Goal: Task Accomplishment & Management: Manage account settings

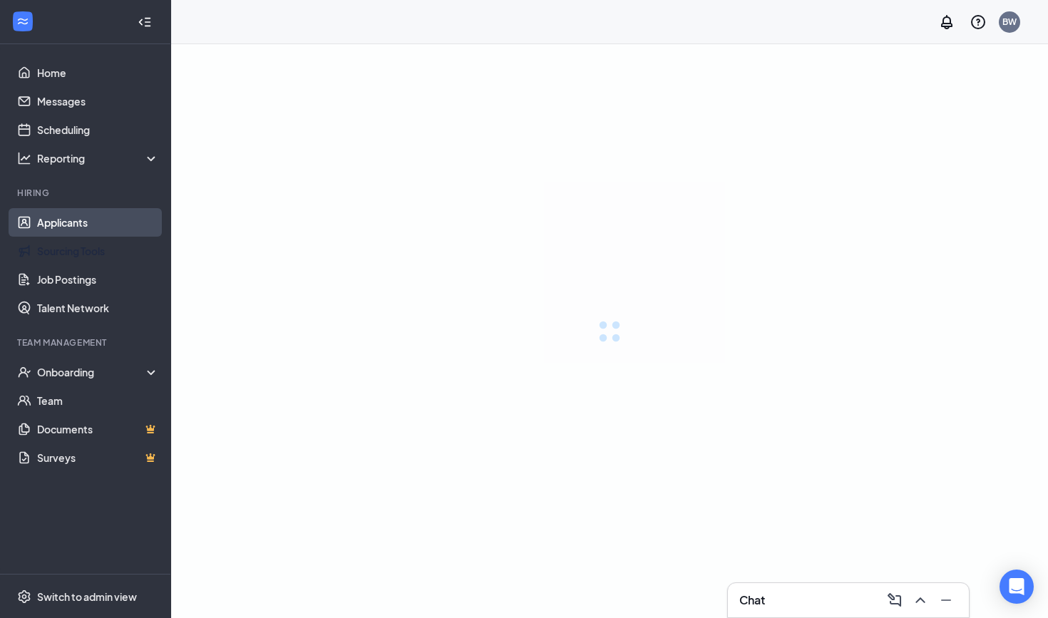
click at [66, 214] on link "Applicants" at bounding box center [98, 222] width 122 height 29
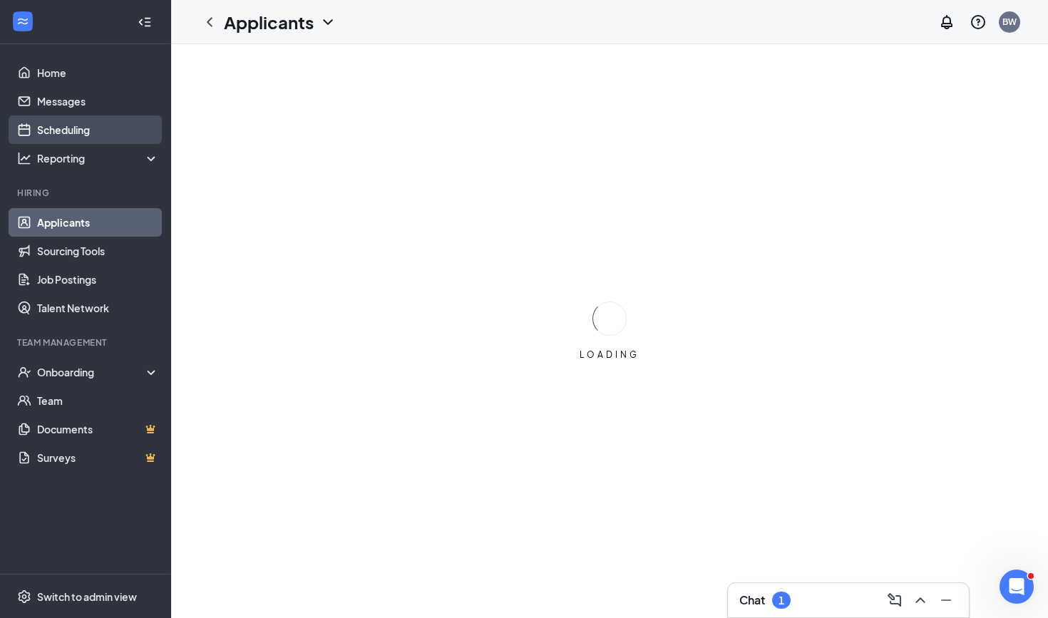
click at [81, 130] on link "Scheduling" at bounding box center [98, 130] width 122 height 29
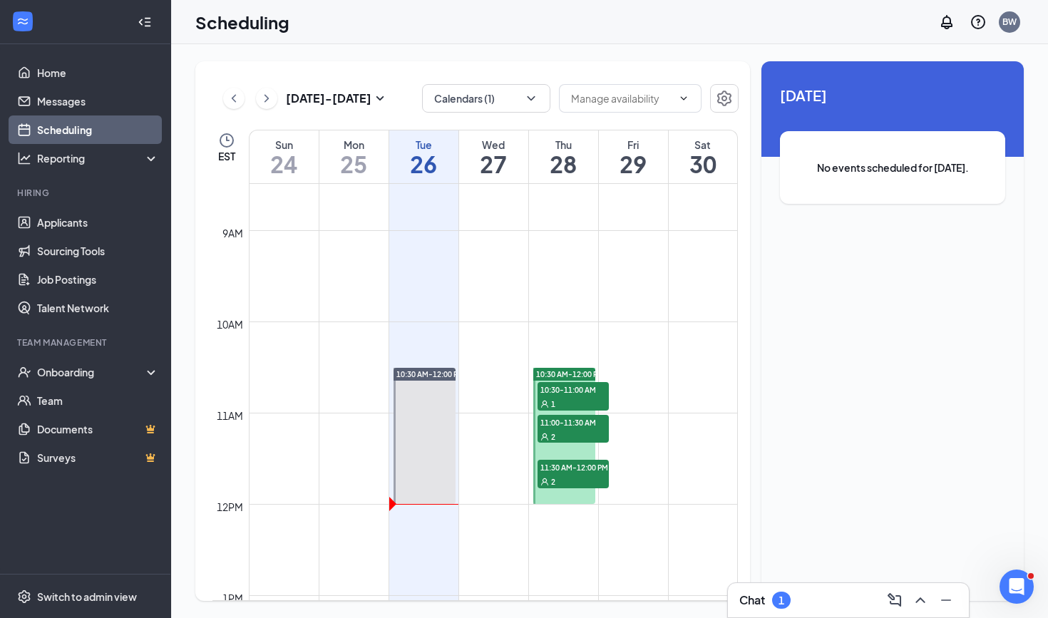
scroll to position [777, 0]
click at [589, 393] on span "10:30-11:00 AM" at bounding box center [573, 388] width 71 height 14
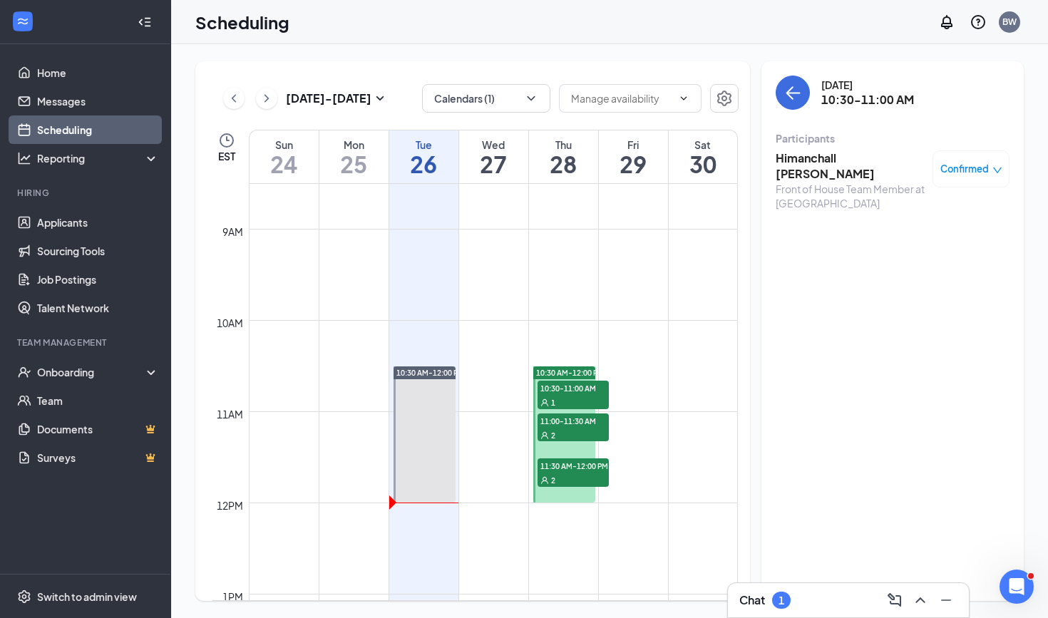
click at [573, 438] on div "2" at bounding box center [573, 435] width 71 height 14
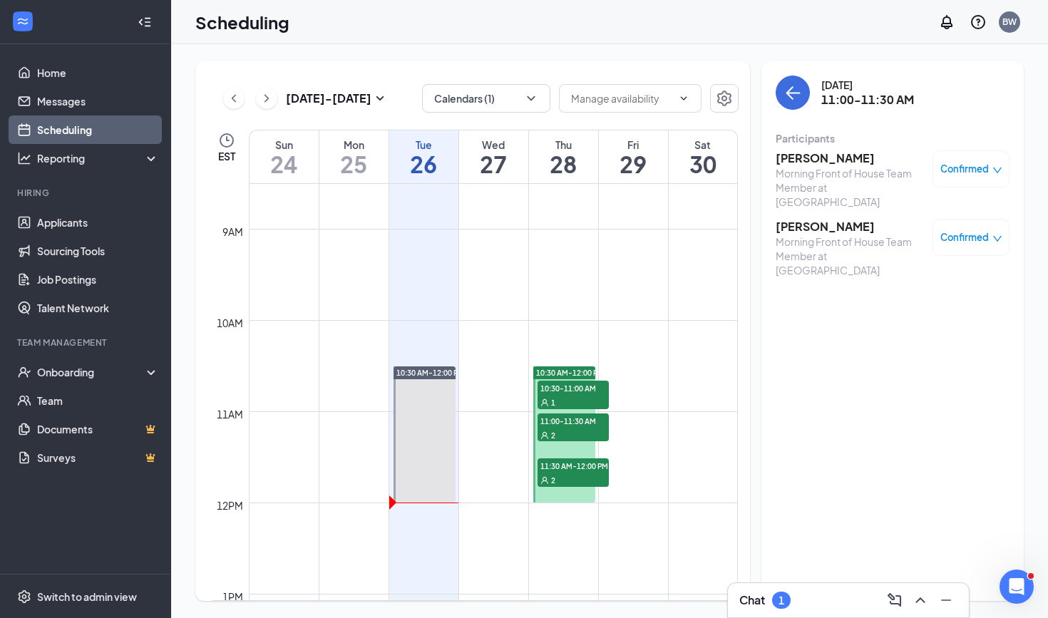
click at [576, 469] on span "11:30 AM-12:00 PM" at bounding box center [573, 465] width 71 height 14
click at [568, 430] on div "2" at bounding box center [573, 435] width 71 height 14
click at [573, 398] on div "1" at bounding box center [573, 402] width 71 height 14
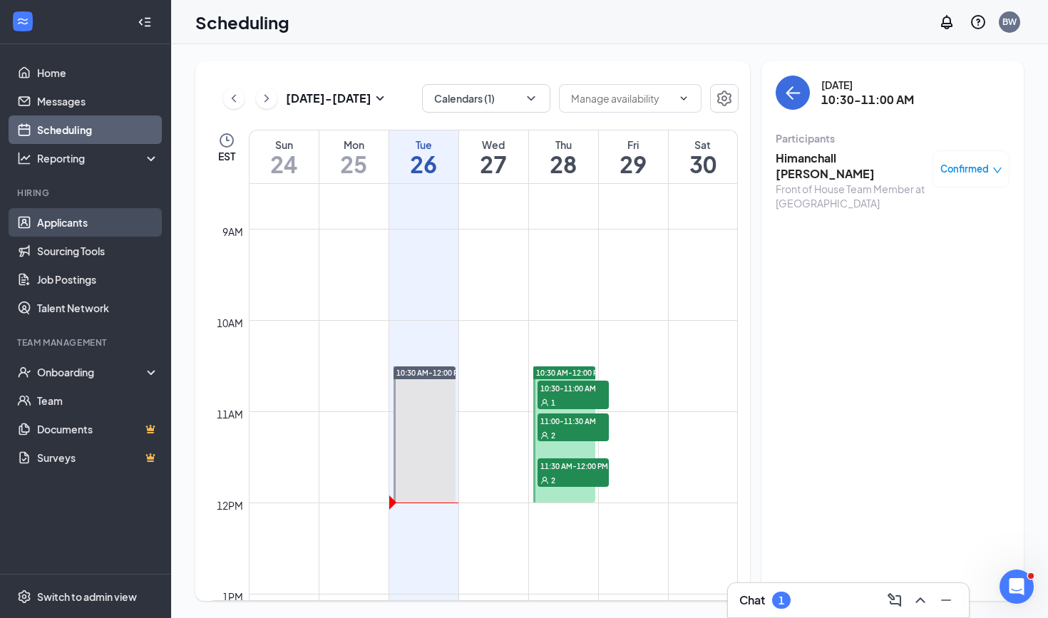
click at [82, 217] on link "Applicants" at bounding box center [98, 222] width 122 height 29
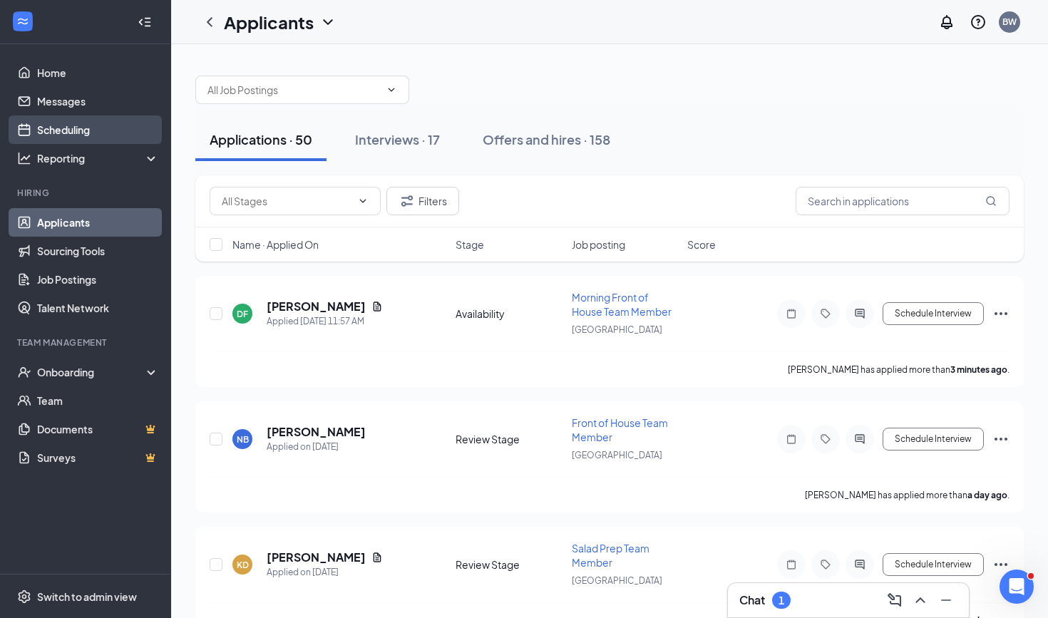
click at [88, 138] on link "Scheduling" at bounding box center [98, 130] width 122 height 29
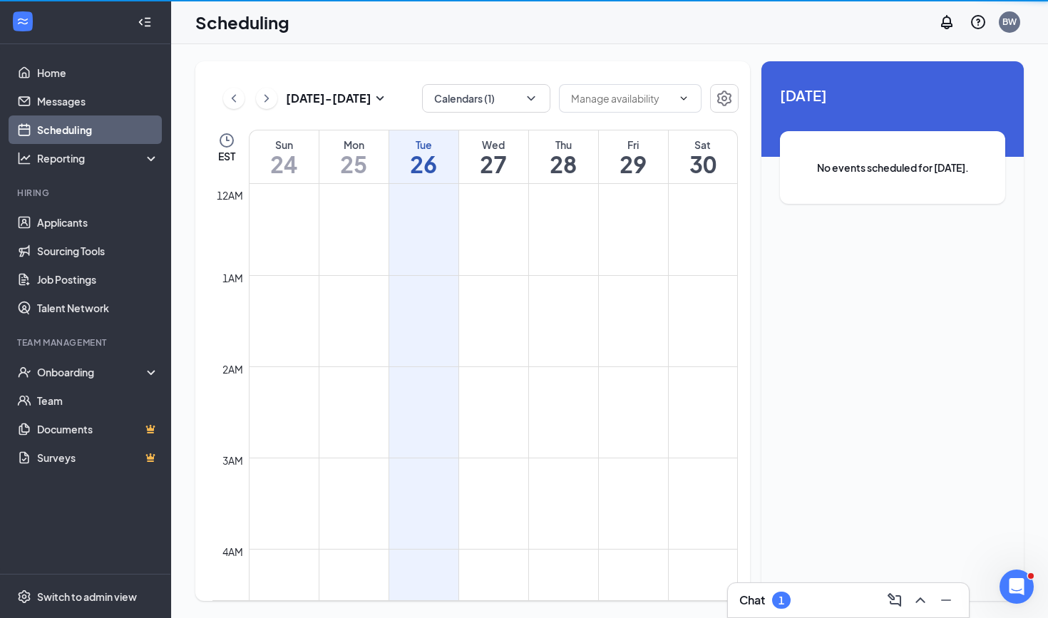
scroll to position [701, 0]
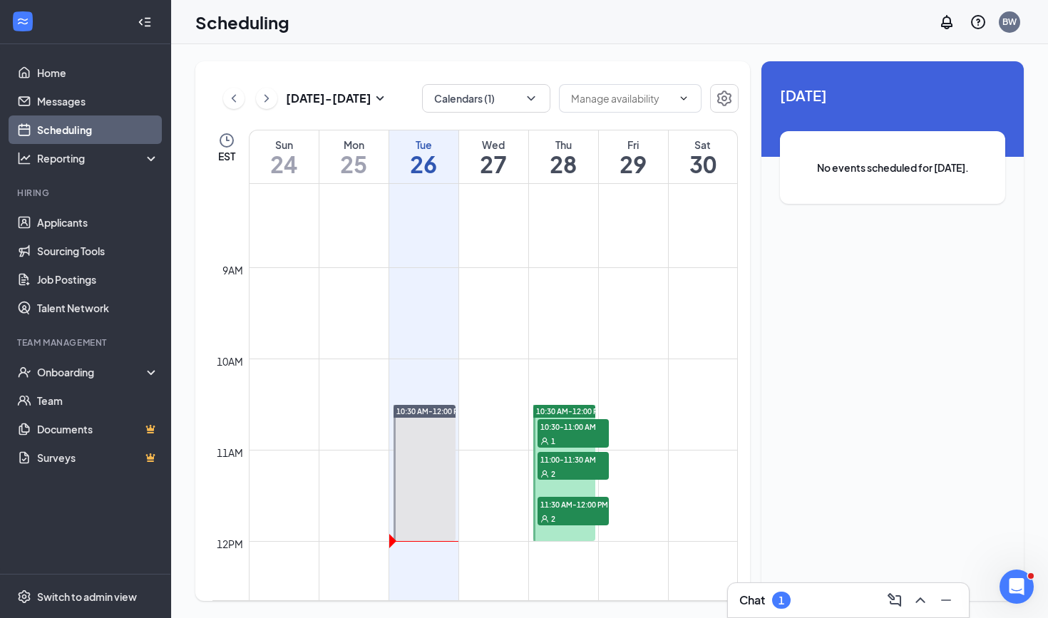
click at [271, 95] on icon "ChevronRight" at bounding box center [267, 98] width 14 height 17
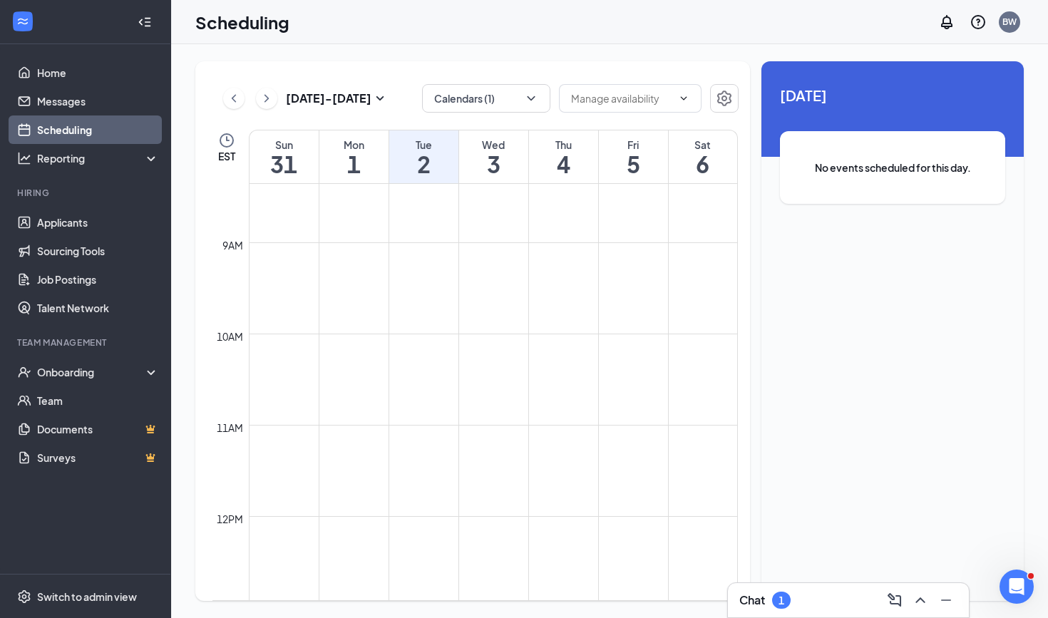
scroll to position [800, 0]
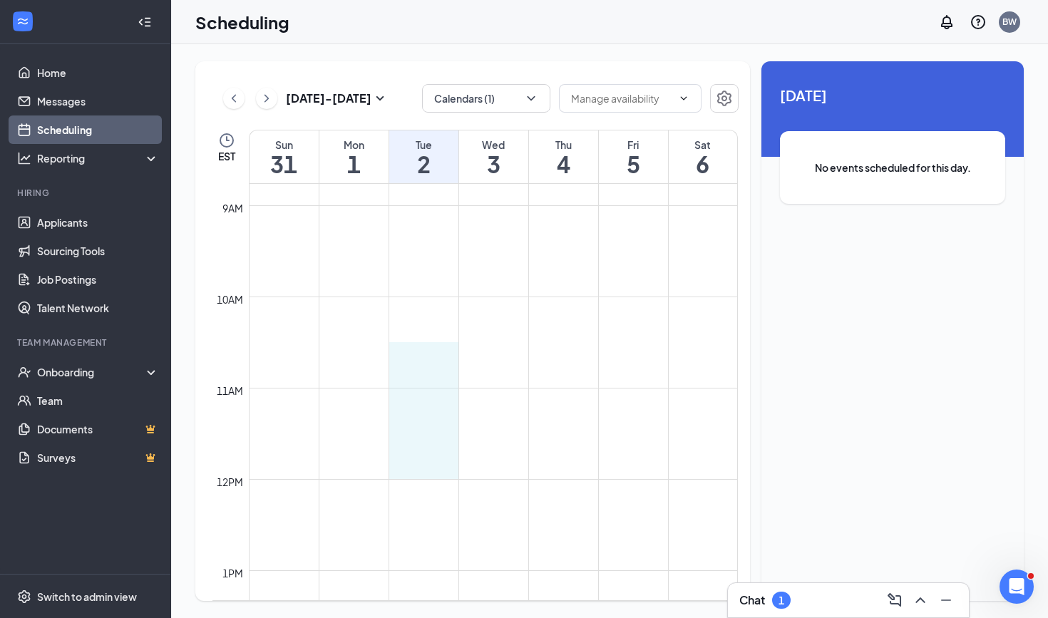
drag, startPoint x: 421, startPoint y: 343, endPoint x: 418, endPoint y: 469, distance: 126.3
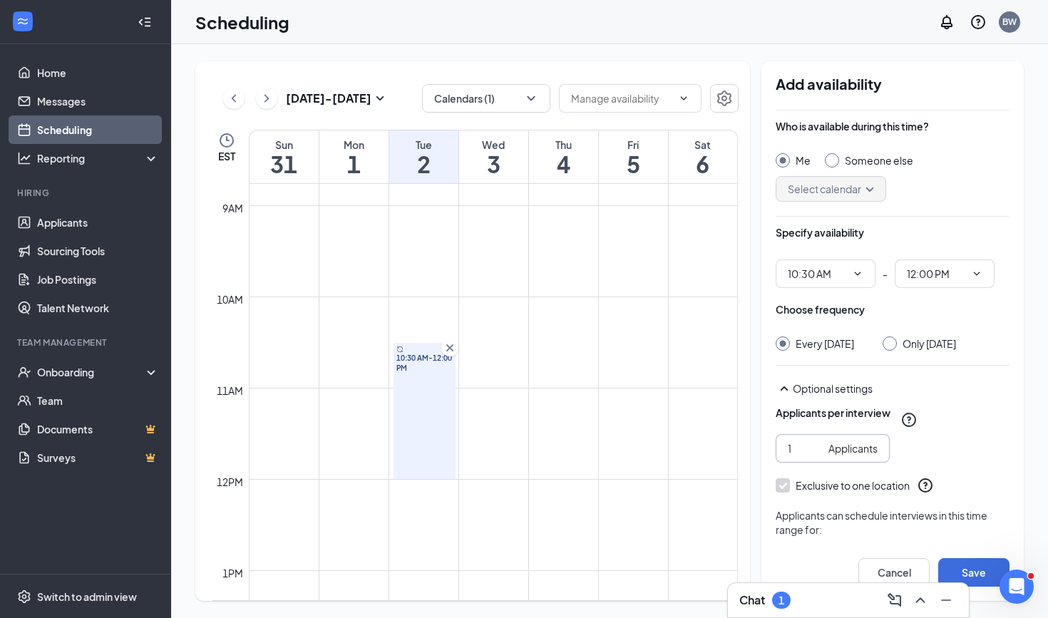
type input "2"
click at [814, 445] on input "2" at bounding box center [805, 449] width 35 height 16
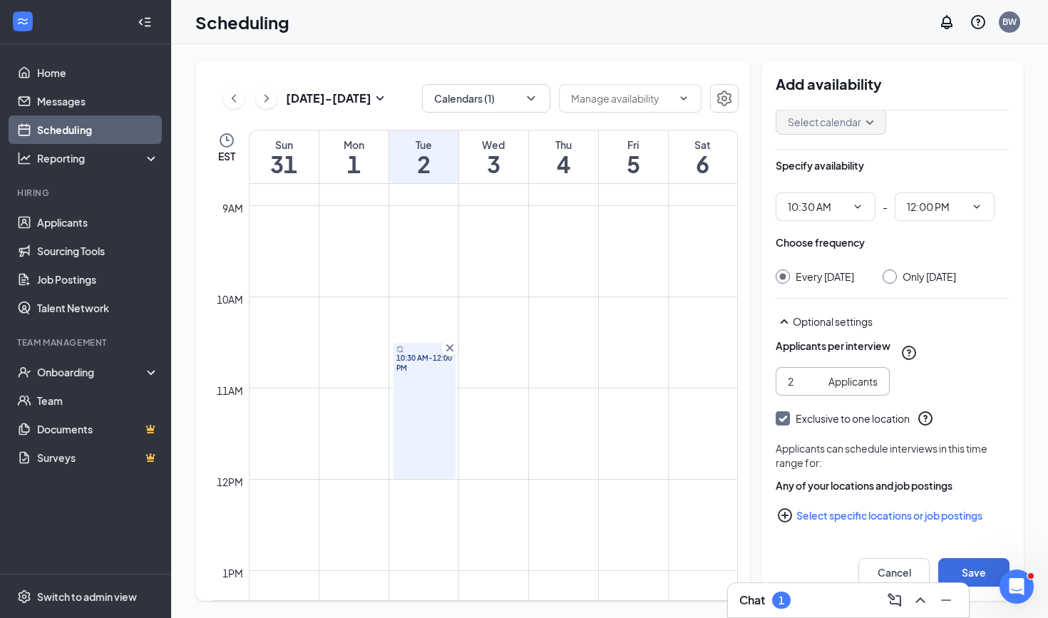
scroll to position [67, 0]
click at [816, 516] on button "Select specific locations or job postings" at bounding box center [893, 515] width 234 height 29
checkbox input "true"
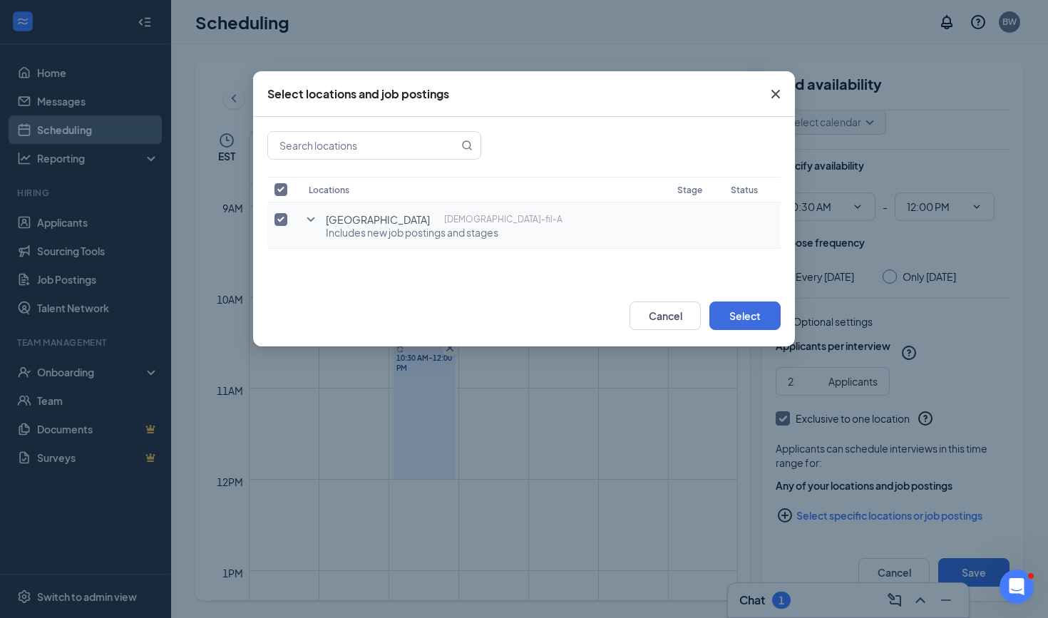
click at [319, 222] on icon "SmallChevronDown" at bounding box center [310, 219] width 17 height 17
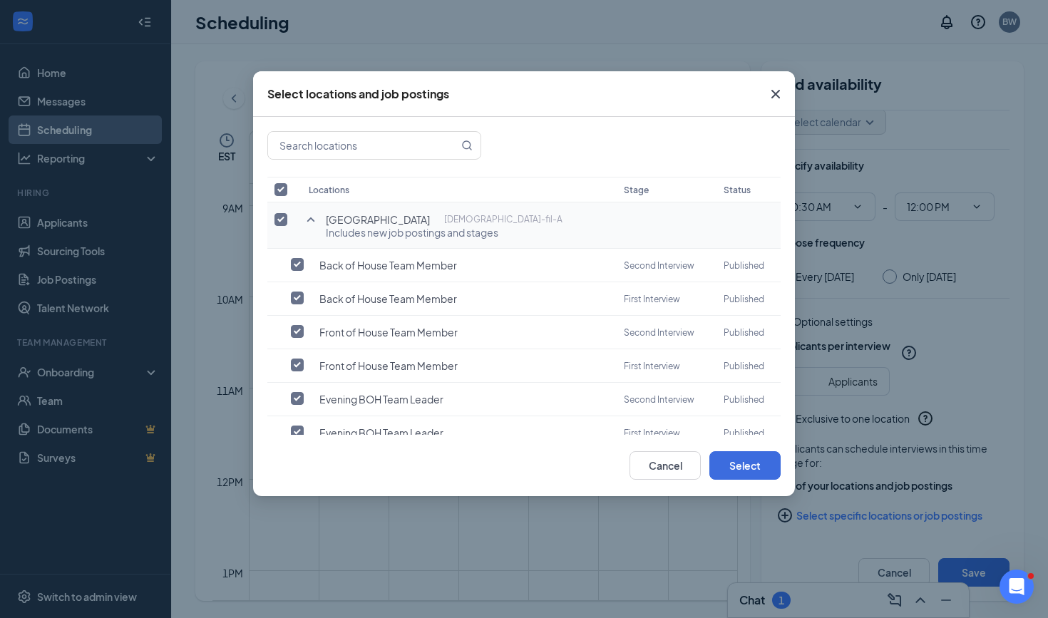
click at [280, 215] on input "checkbox" at bounding box center [281, 219] width 13 height 13
checkbox input "false"
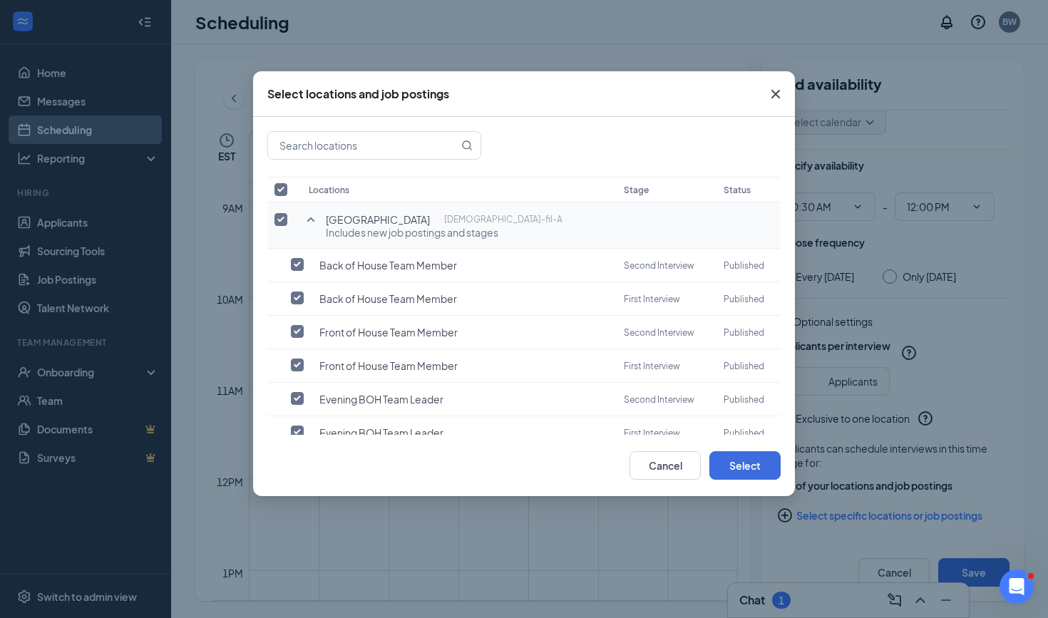
checkbox input "false"
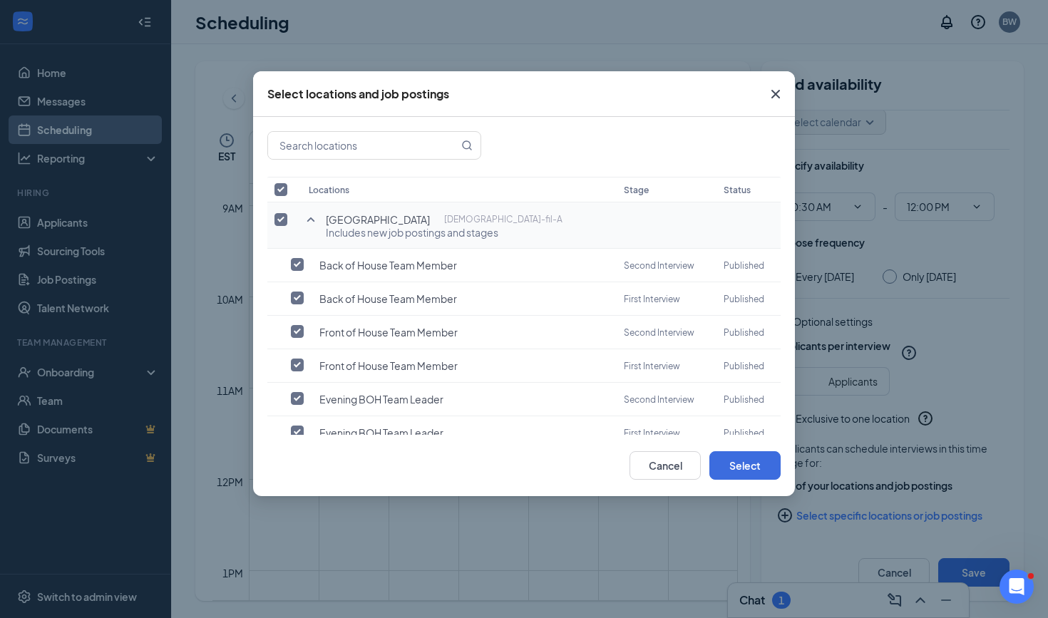
checkbox input "false"
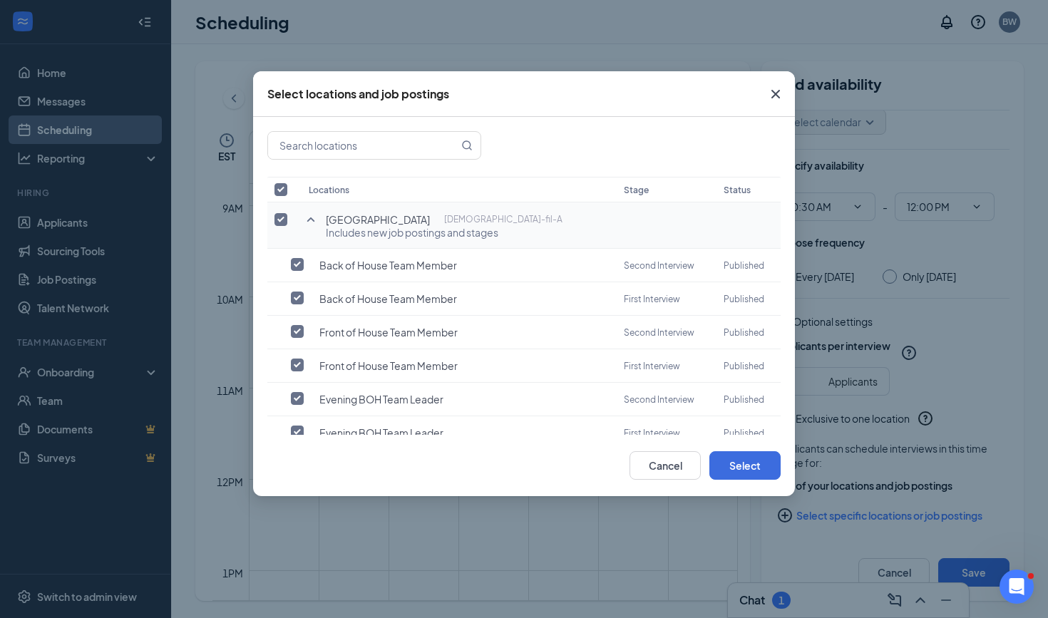
checkbox input "false"
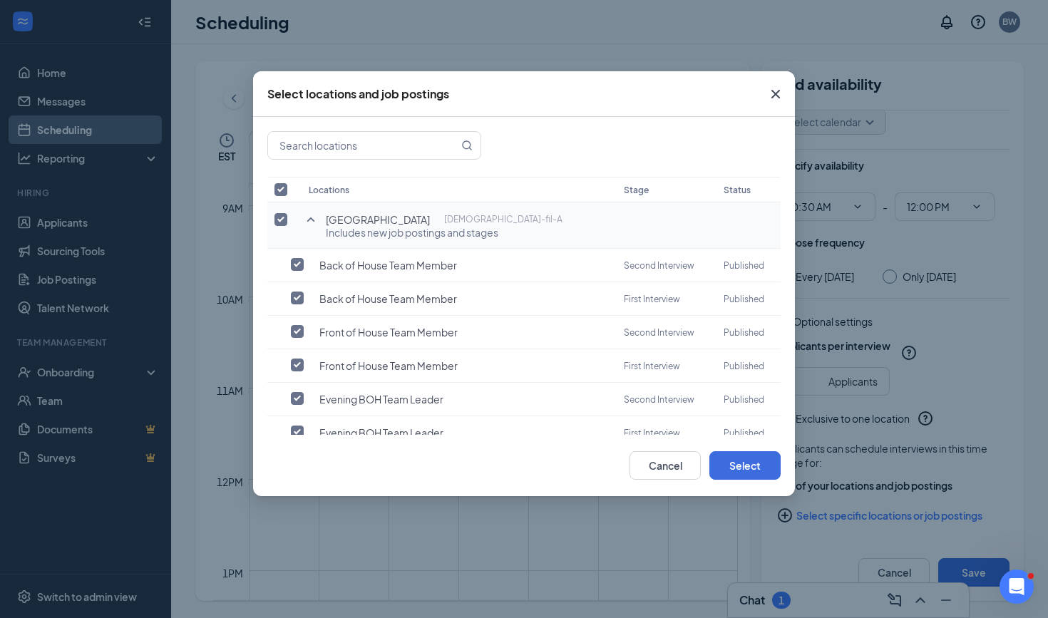
checkbox input "false"
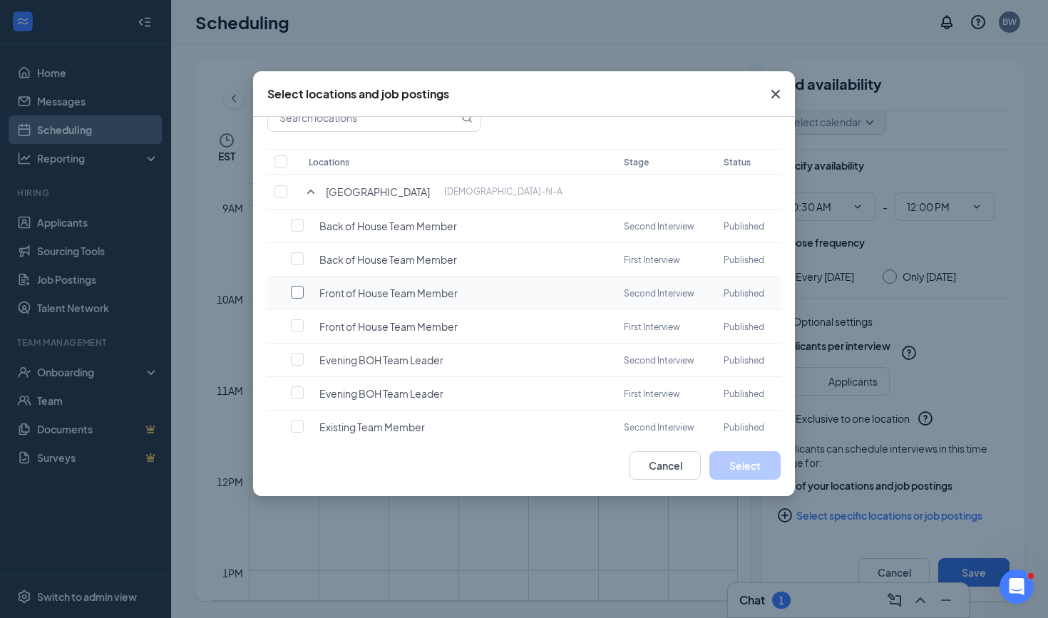
scroll to position [37, 0]
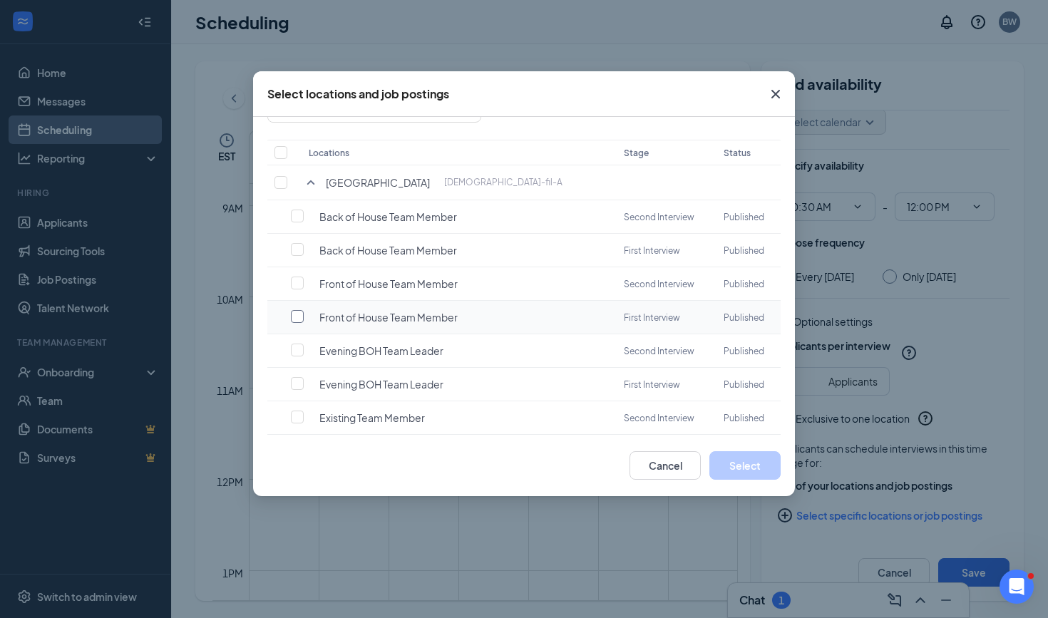
click at [298, 318] on input "checkbox" at bounding box center [297, 316] width 13 height 13
checkbox input "false"
checkbox input "true"
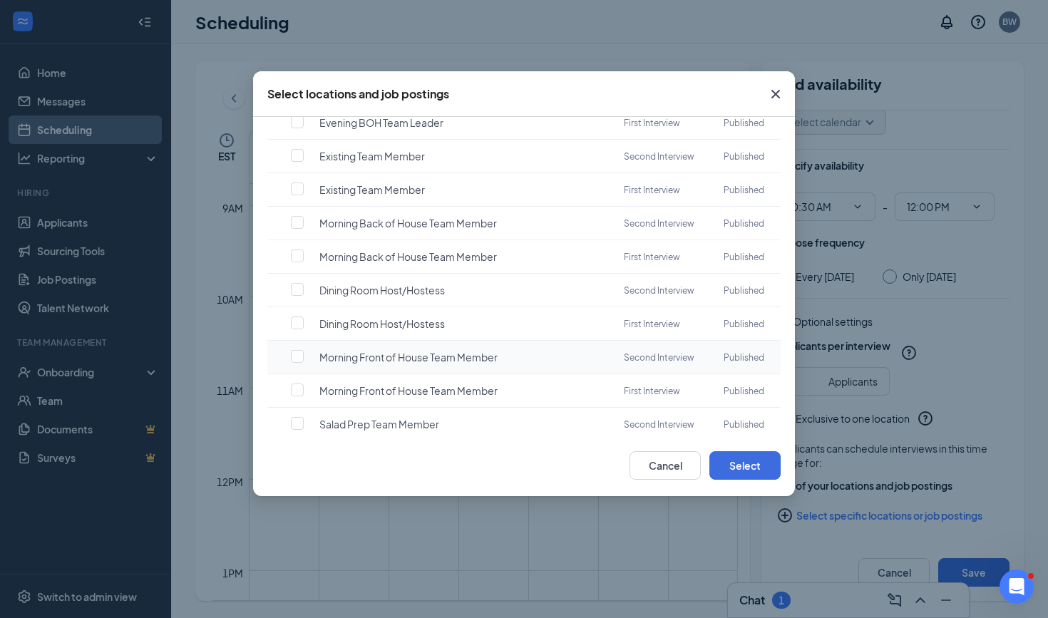
scroll to position [332, 0]
click at [293, 359] on input "checkbox" at bounding box center [297, 357] width 13 height 13
checkbox input "true"
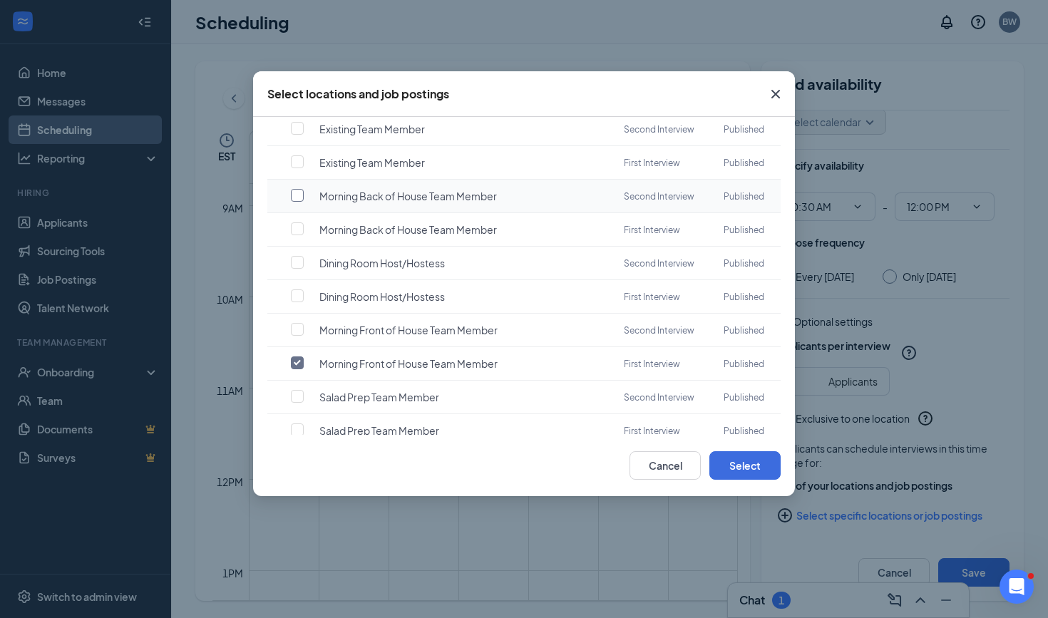
scroll to position [360, 0]
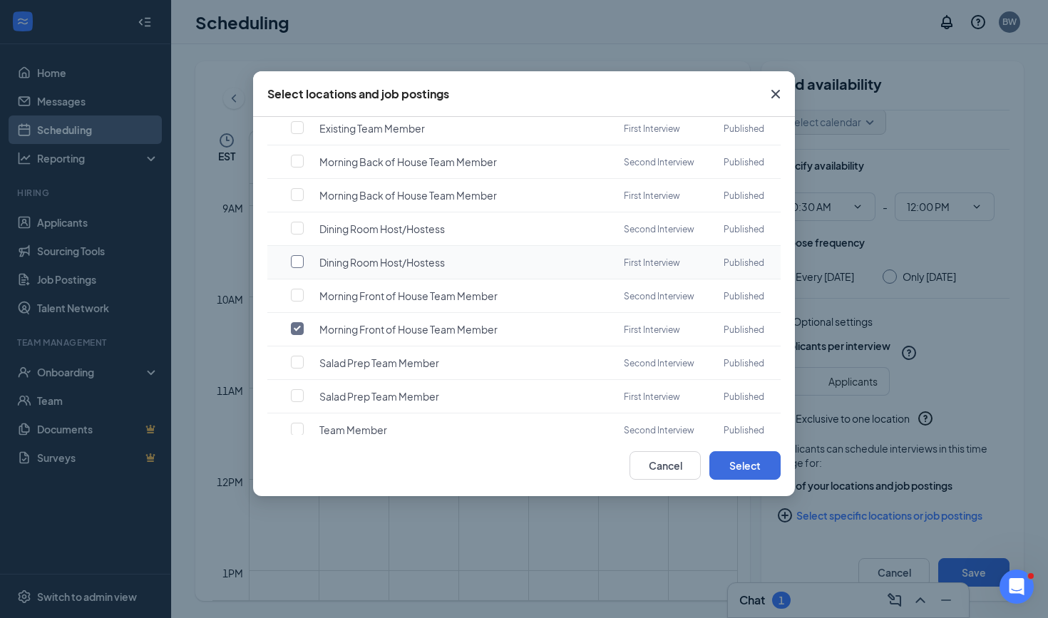
click at [301, 264] on input "checkbox" at bounding box center [297, 261] width 13 height 13
checkbox input "true"
click at [729, 463] on button "Select" at bounding box center [744, 465] width 71 height 29
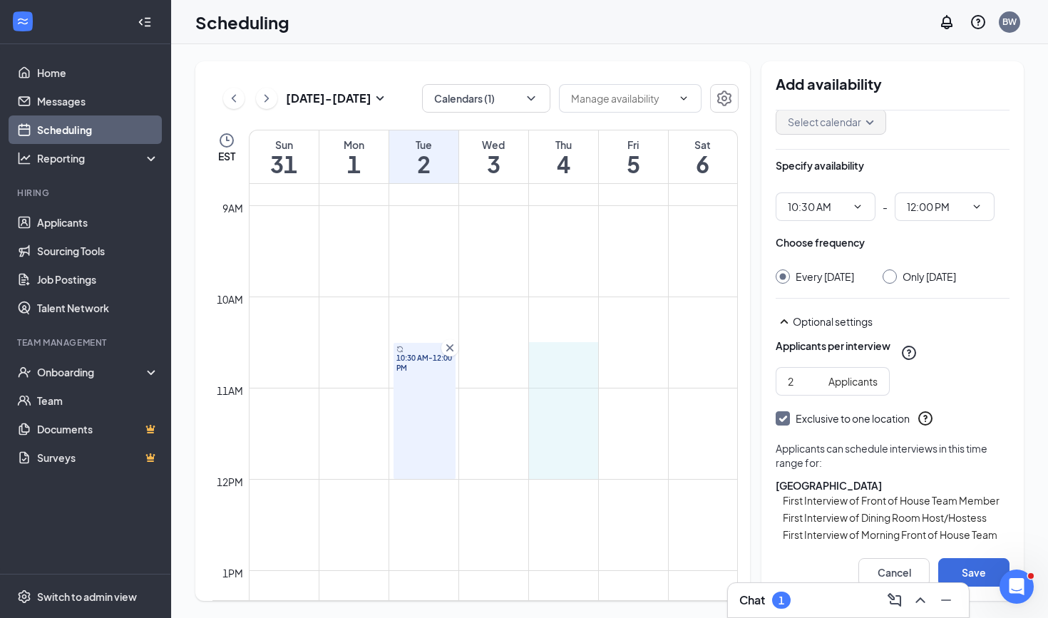
drag, startPoint x: 562, startPoint y: 345, endPoint x: 558, endPoint y: 466, distance: 121.3
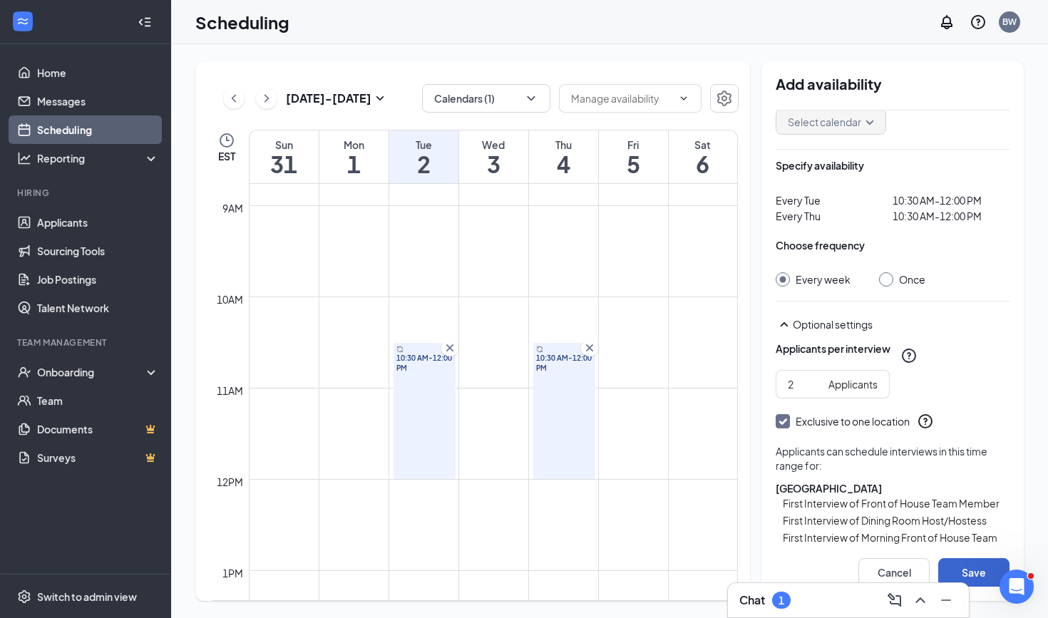
click at [975, 565] on button "Save" at bounding box center [973, 572] width 71 height 29
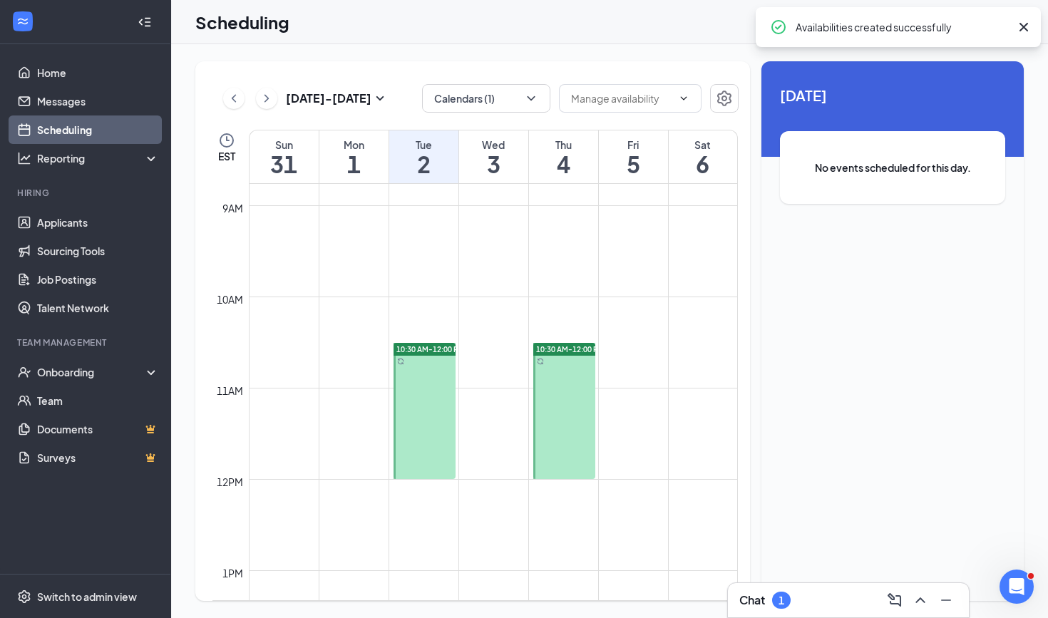
click at [436, 399] on div at bounding box center [425, 411] width 63 height 136
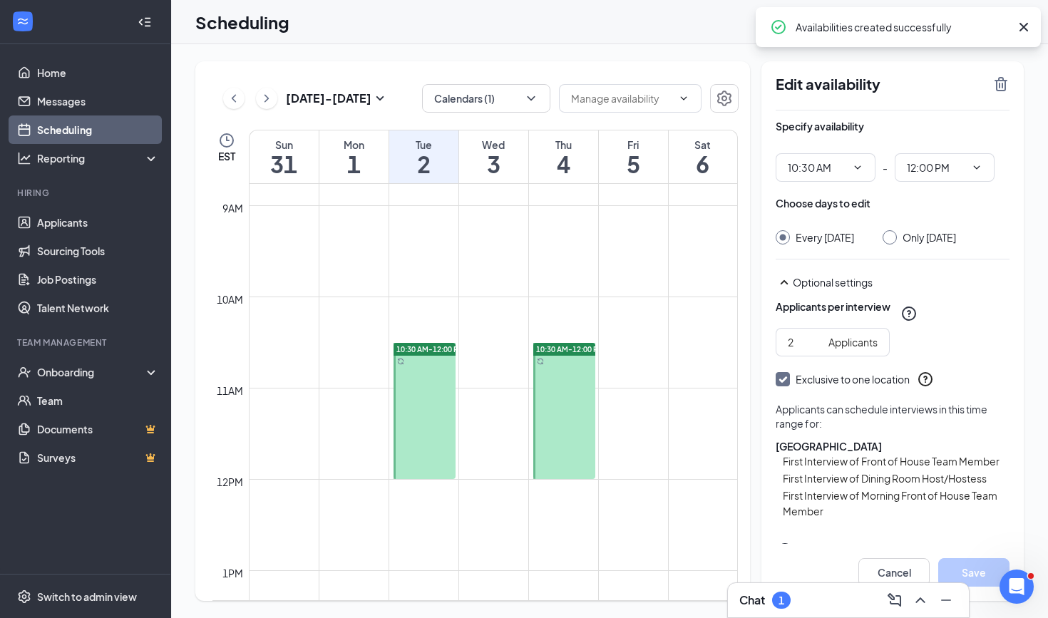
click at [893, 237] on input "Only [DATE]" at bounding box center [888, 235] width 10 height 10
radio input "true"
radio input "false"
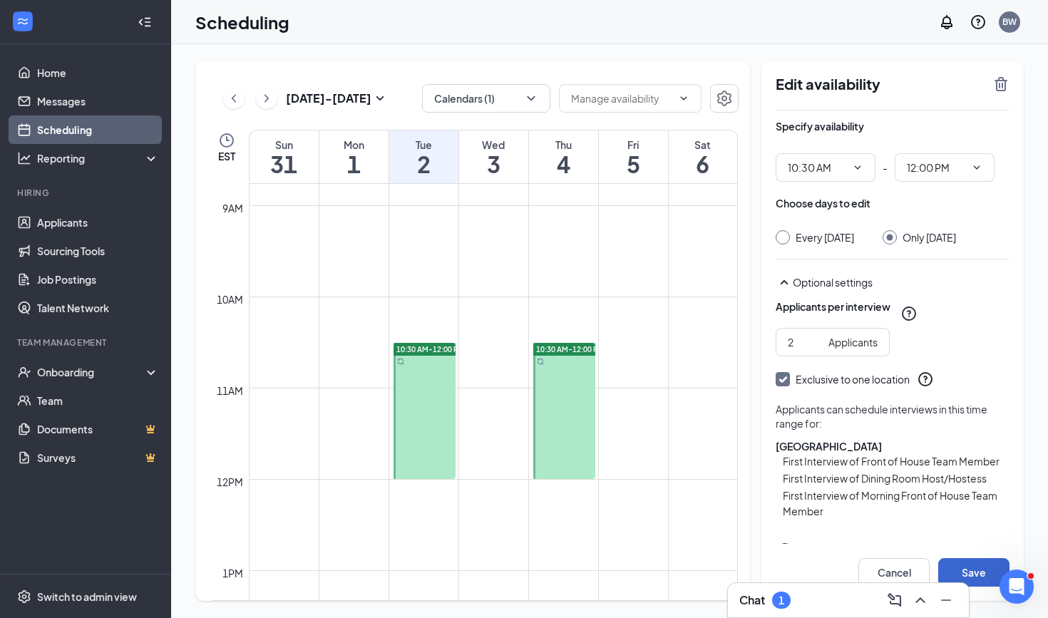
click at [967, 574] on button "Save" at bounding box center [973, 572] width 71 height 29
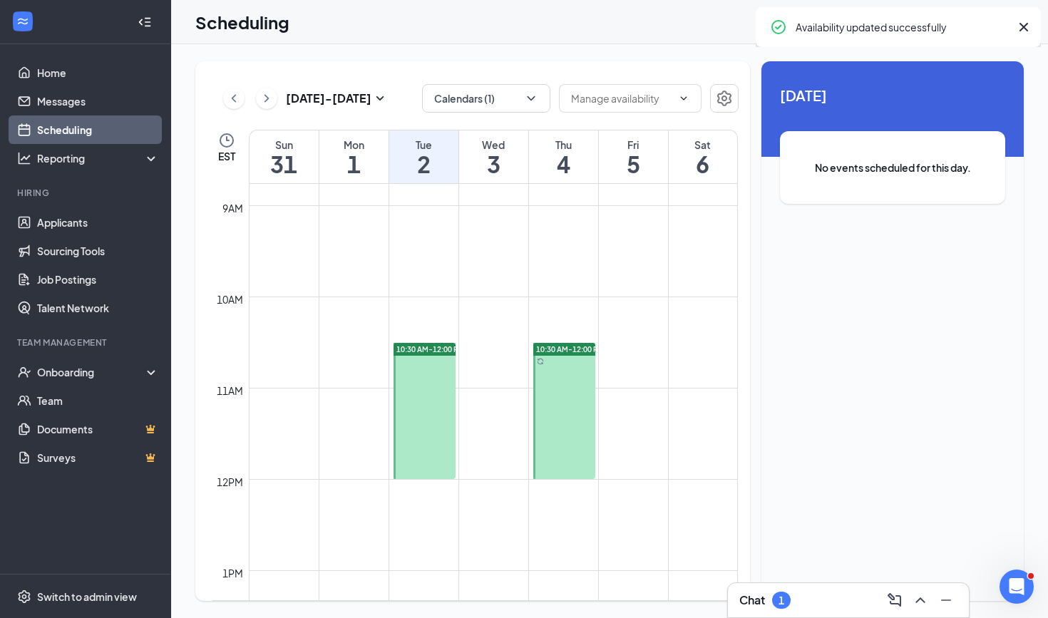
click at [565, 391] on div at bounding box center [564, 411] width 63 height 136
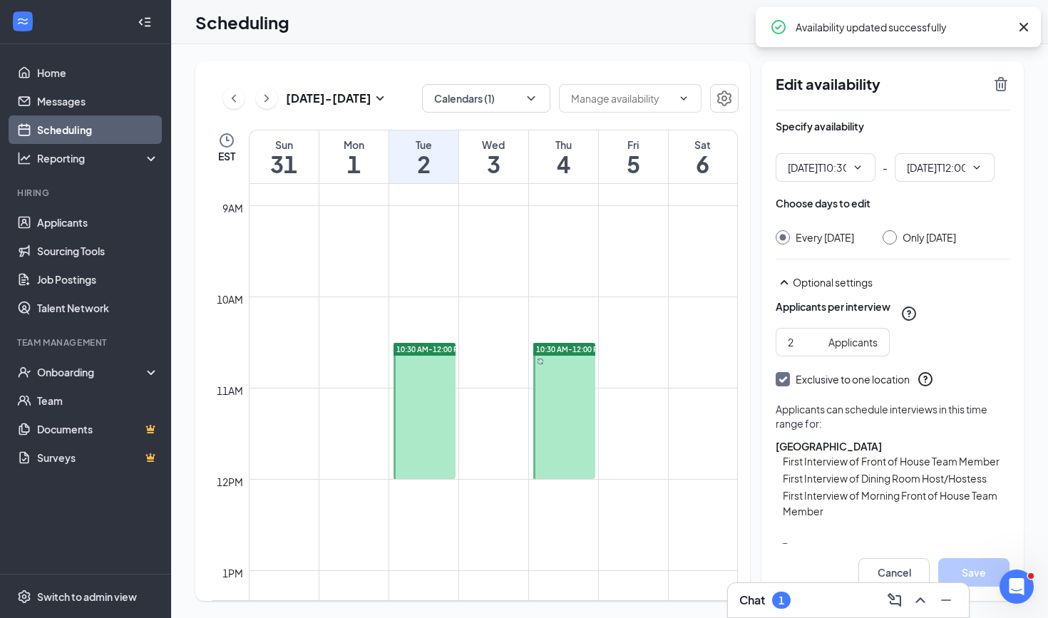
type input "10:30 AM"
type input "12:00 PM"
click at [893, 237] on input "Only [DATE]" at bounding box center [888, 235] width 10 height 10
radio input "true"
radio input "false"
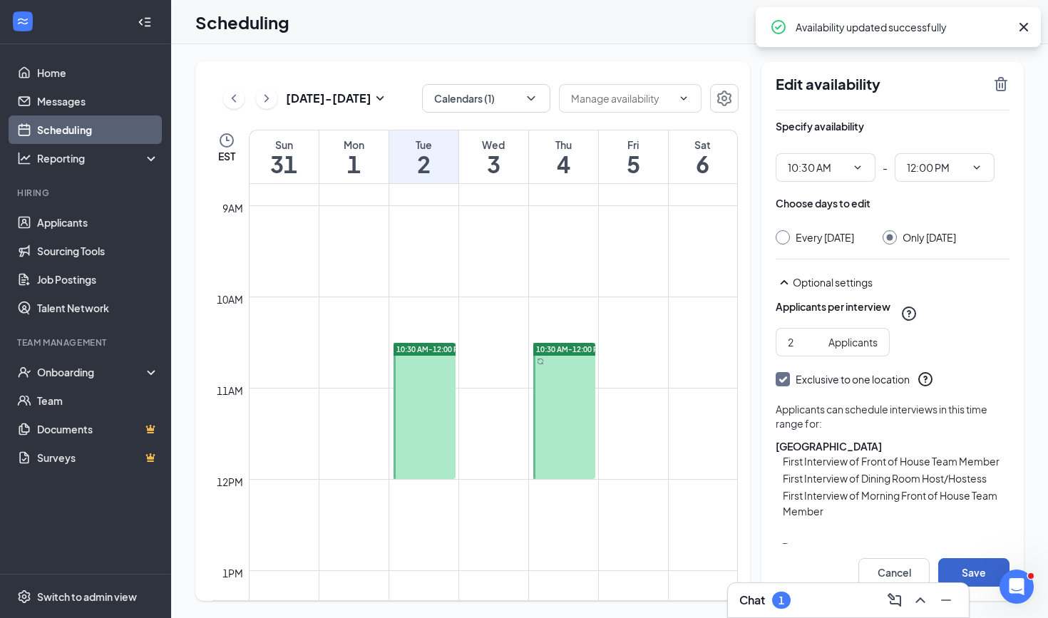
click at [973, 565] on button "Save" at bounding box center [973, 572] width 71 height 29
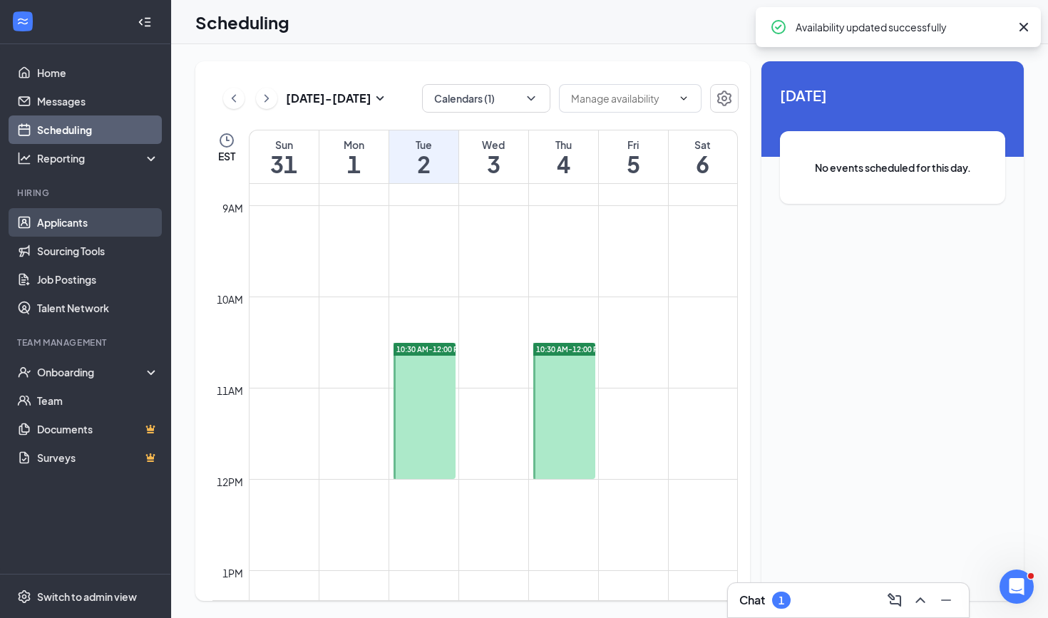
click at [76, 220] on link "Applicants" at bounding box center [98, 222] width 122 height 29
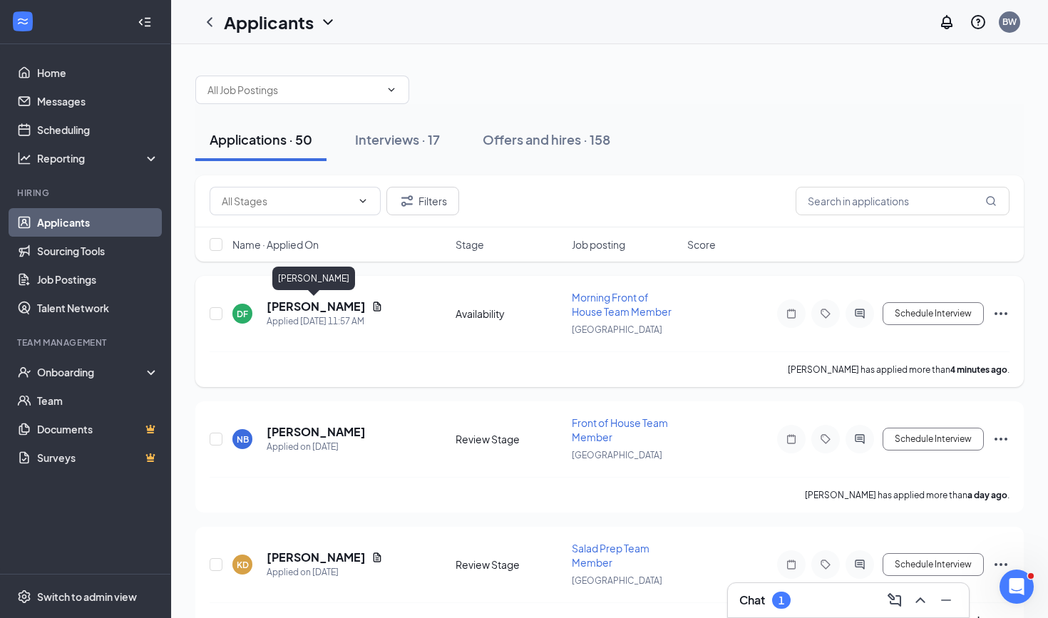
click at [299, 306] on h5 "[PERSON_NAME]" at bounding box center [316, 307] width 99 height 16
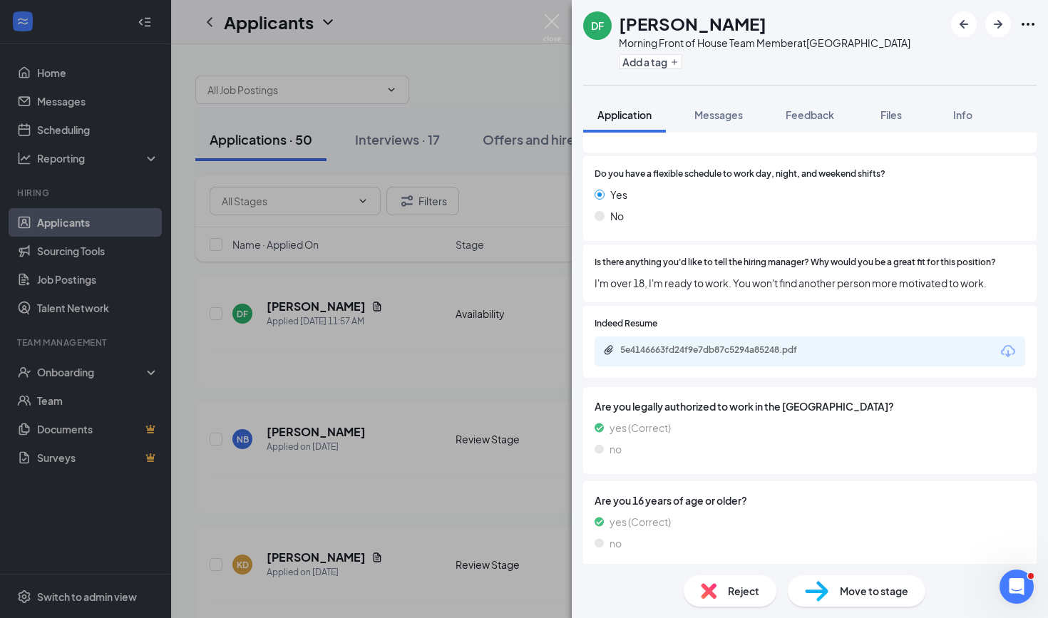
scroll to position [392, 0]
click at [670, 345] on div "5e4146663fd24f9e7db87c5294a85248.pdf" at bounding box center [720, 350] width 200 height 11
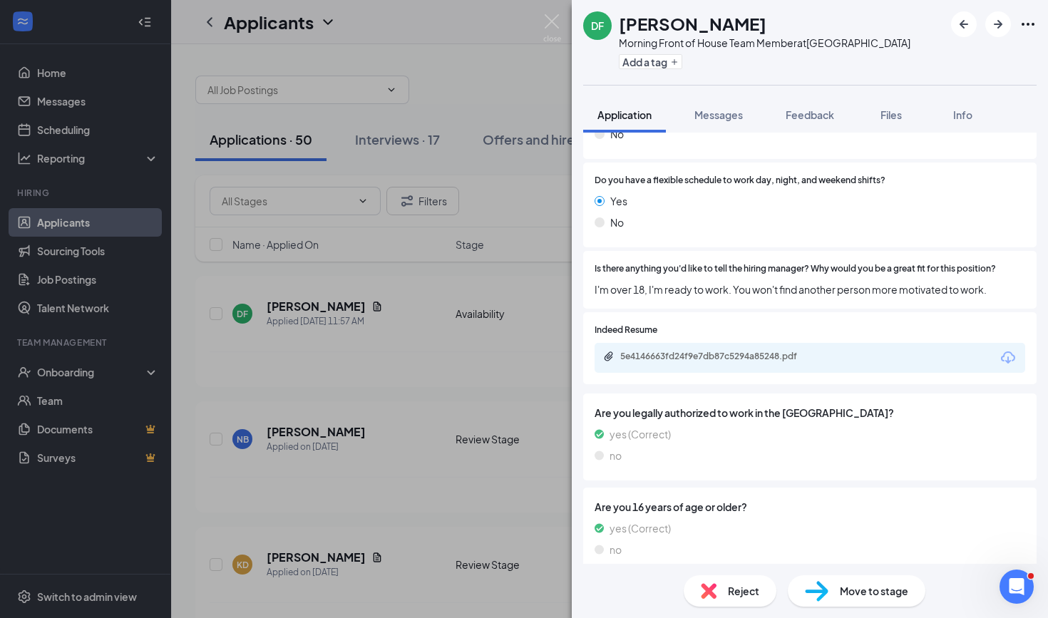
click at [466, 91] on div "DF [PERSON_NAME] Morning Front of House Team Member at [GEOGRAPHIC_DATA] Add a …" at bounding box center [524, 309] width 1048 height 618
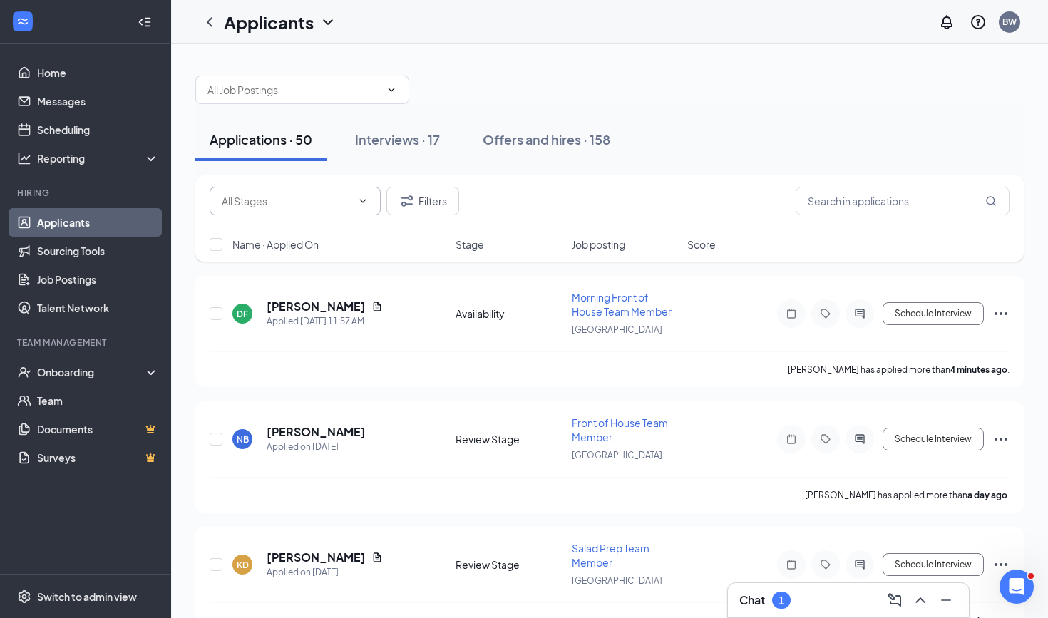
click at [364, 200] on icon "ChevronDown" at bounding box center [363, 201] width 6 height 4
click at [332, 266] on div "Review Stage (48)" at bounding box center [295, 268] width 148 height 16
type input "Review Stage (48)"
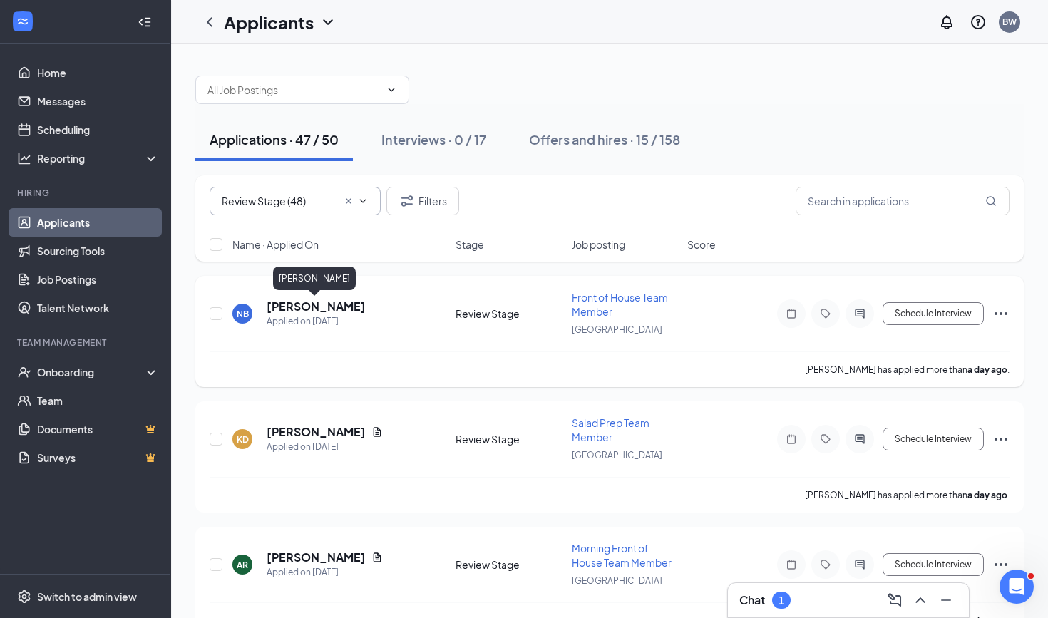
click at [333, 308] on h5 "[PERSON_NAME]" at bounding box center [316, 307] width 99 height 16
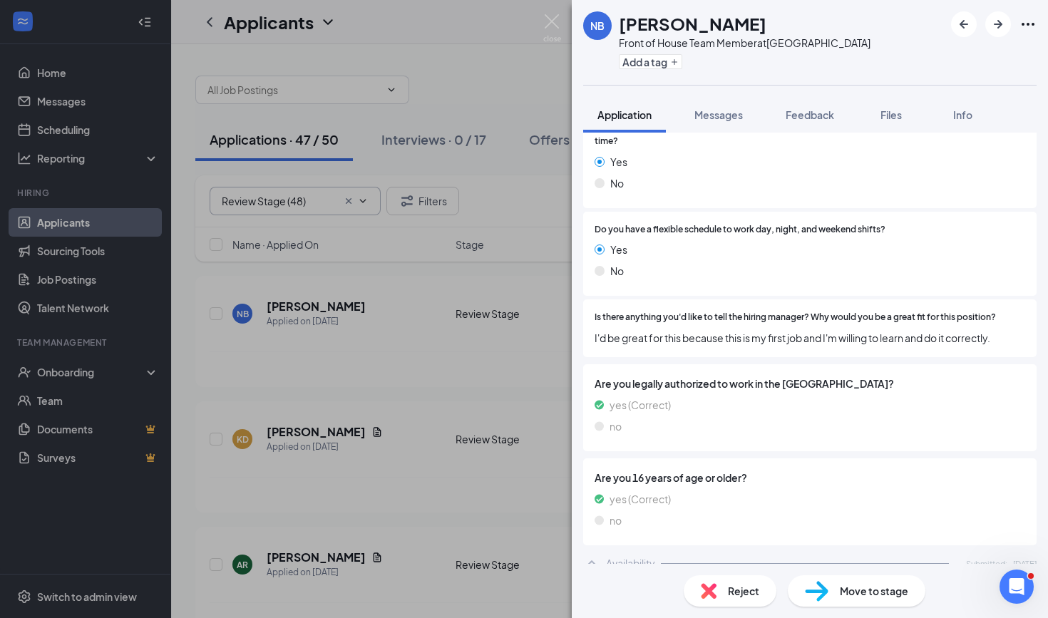
scroll to position [237, 0]
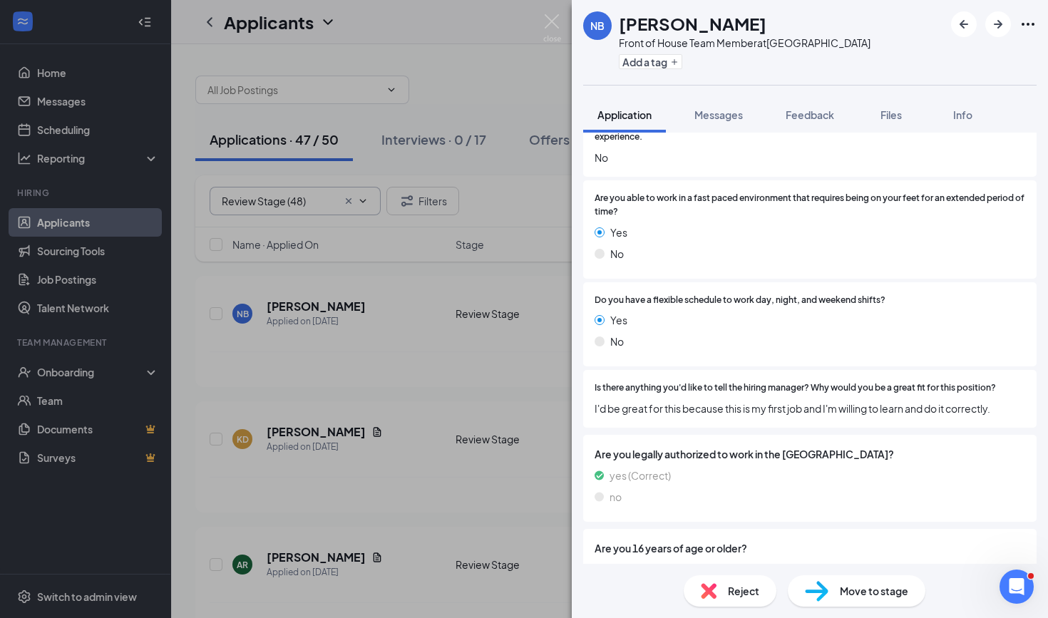
click at [479, 398] on div "NB [PERSON_NAME] Front of House Team Member at [GEOGRAPHIC_DATA] Add a tag Appl…" at bounding box center [524, 309] width 1048 height 618
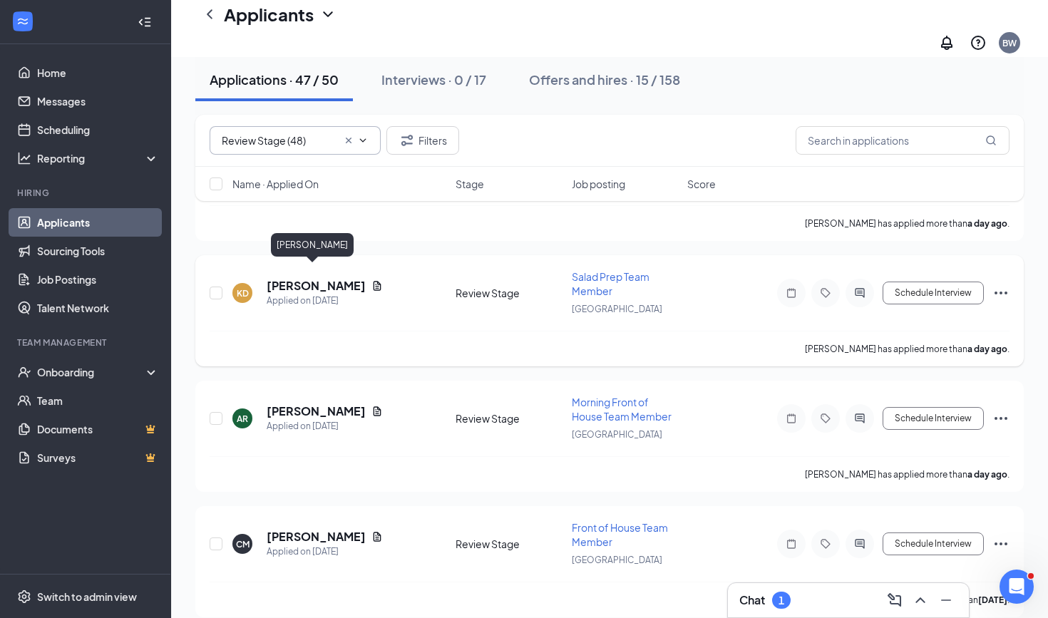
scroll to position [160, 0]
click at [292, 403] on h5 "[PERSON_NAME]" at bounding box center [316, 411] width 99 height 16
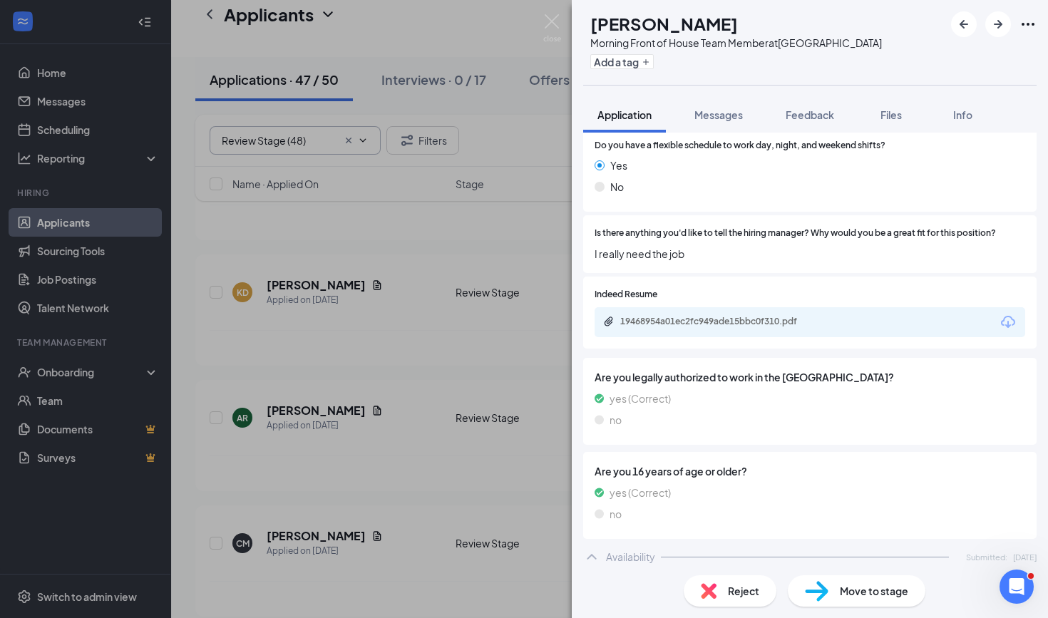
scroll to position [379, 0]
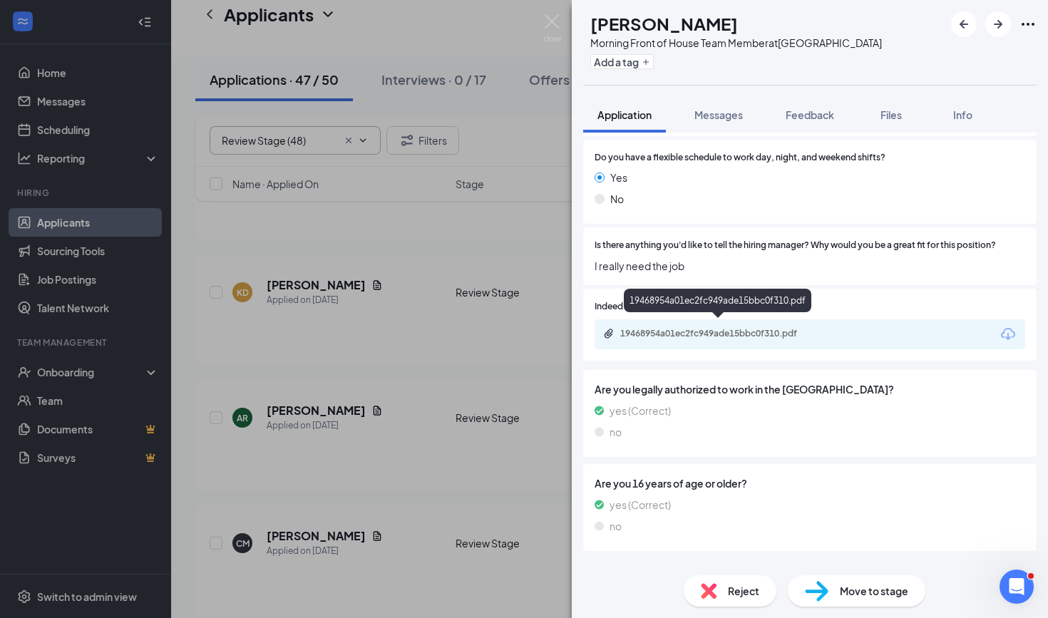
click at [734, 320] on div "19468954a01ec2fc949ade15bbc0f310.pdf" at bounding box center [810, 334] width 431 height 30
click at [721, 329] on div "19468954a01ec2fc949ade15bbc0f310.pdf" at bounding box center [720, 333] width 200 height 11
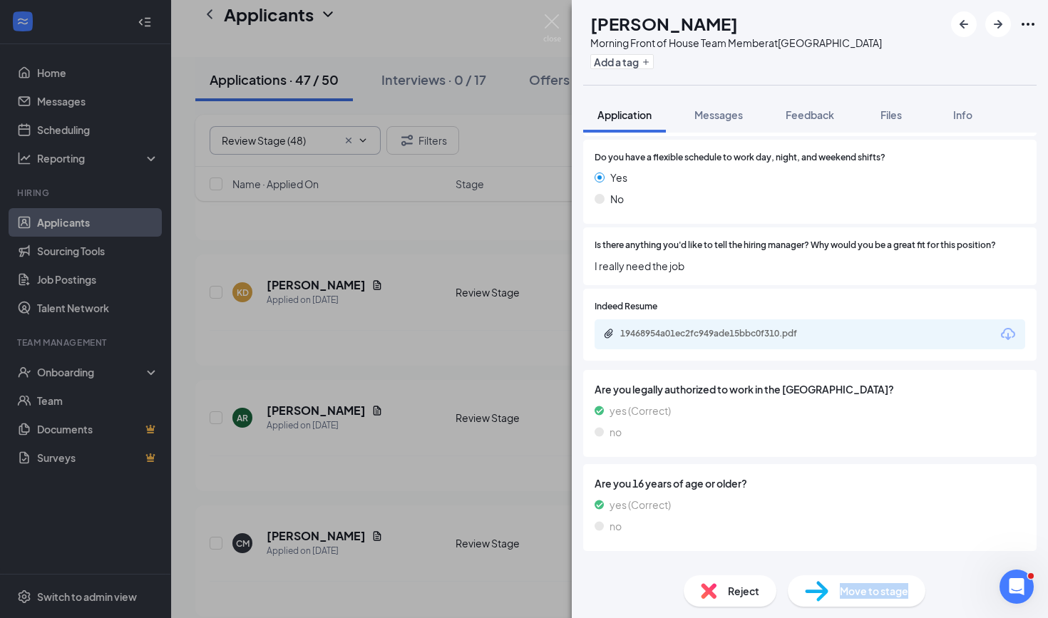
click at [843, 597] on span "Move to stage" at bounding box center [874, 591] width 68 height 16
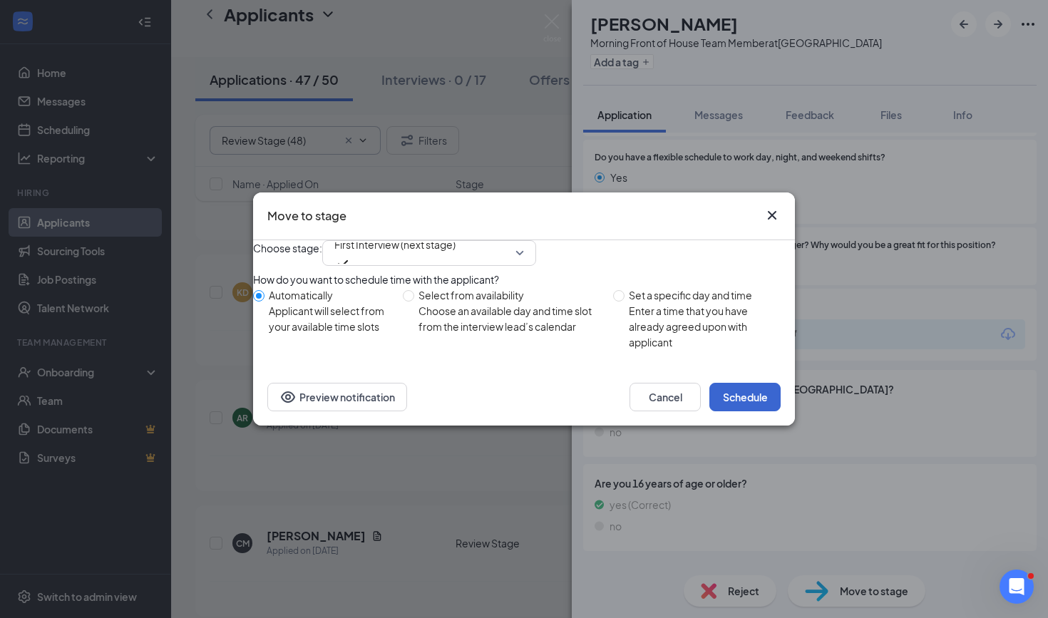
click at [732, 411] on button "Schedule" at bounding box center [744, 397] width 71 height 29
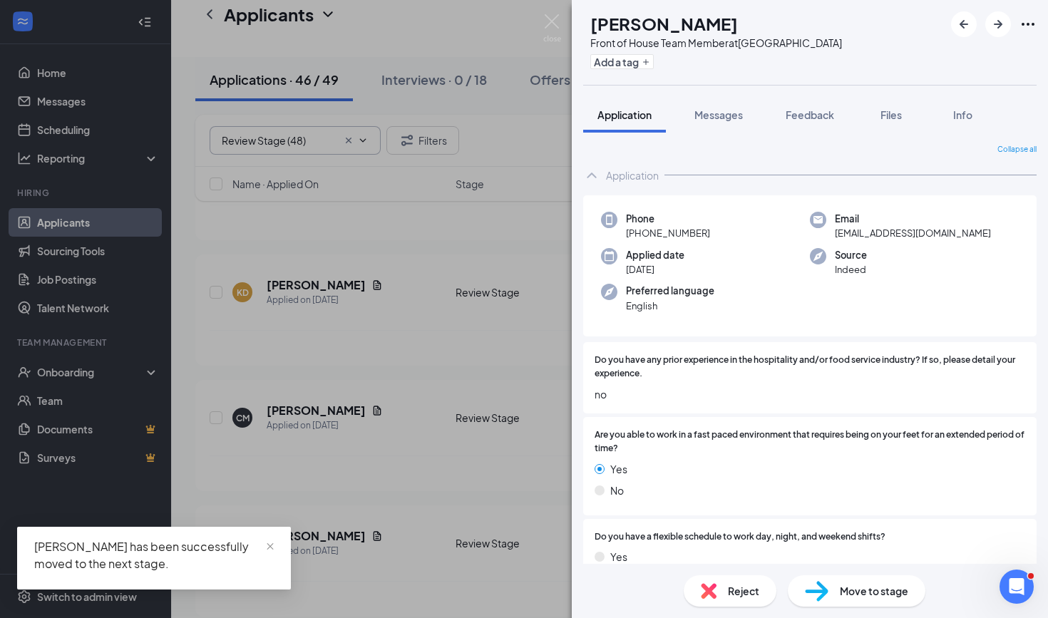
click at [426, 355] on div "CM [PERSON_NAME] Front of House Team Member at [GEOGRAPHIC_DATA] Add a tag Appl…" at bounding box center [524, 309] width 1048 height 618
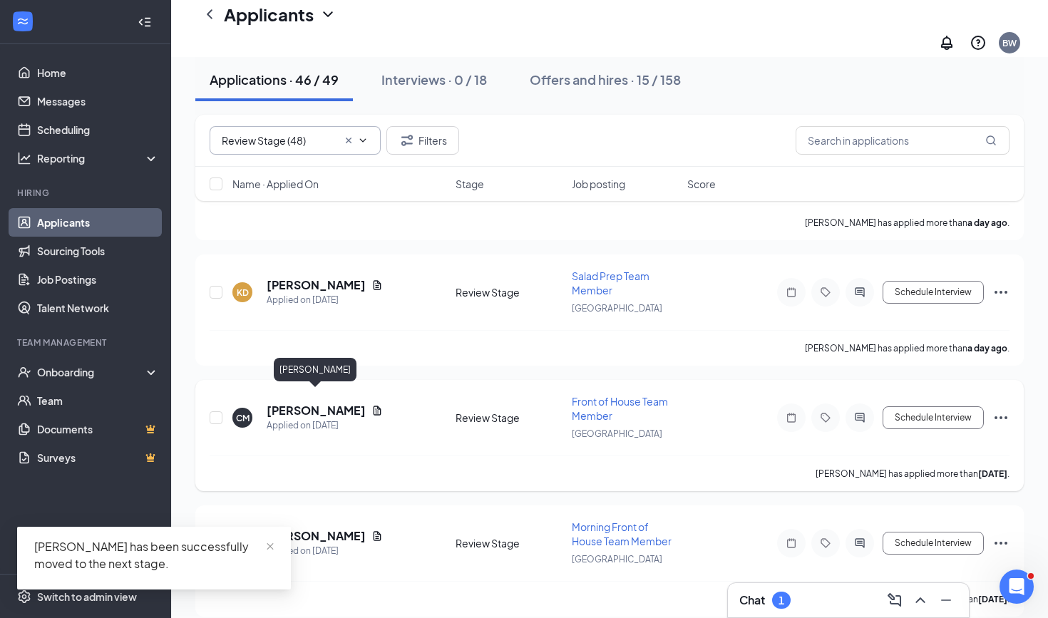
click at [310, 403] on h5 "[PERSON_NAME]" at bounding box center [316, 411] width 99 height 16
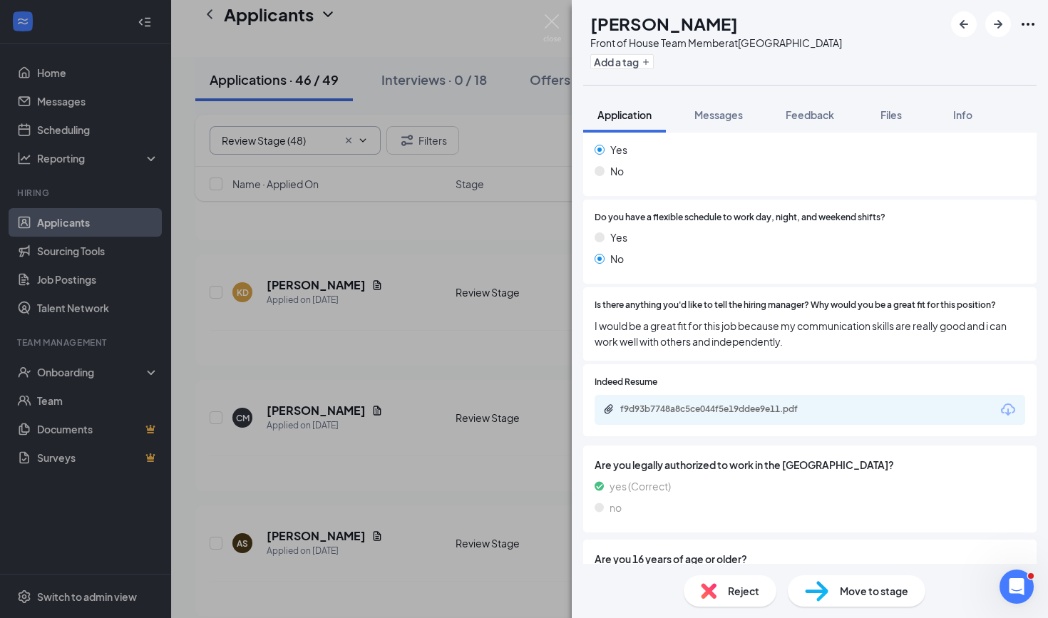
scroll to position [287, 0]
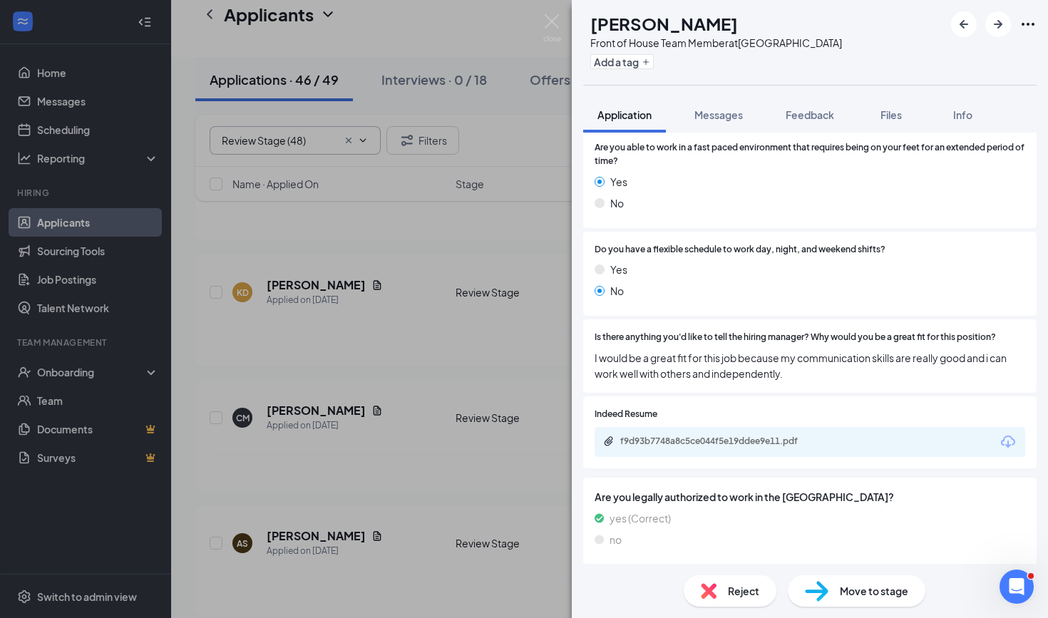
click at [429, 352] on div "CM [PERSON_NAME] Front of House Team Member at [GEOGRAPHIC_DATA] Add a tag Appl…" at bounding box center [524, 309] width 1048 height 618
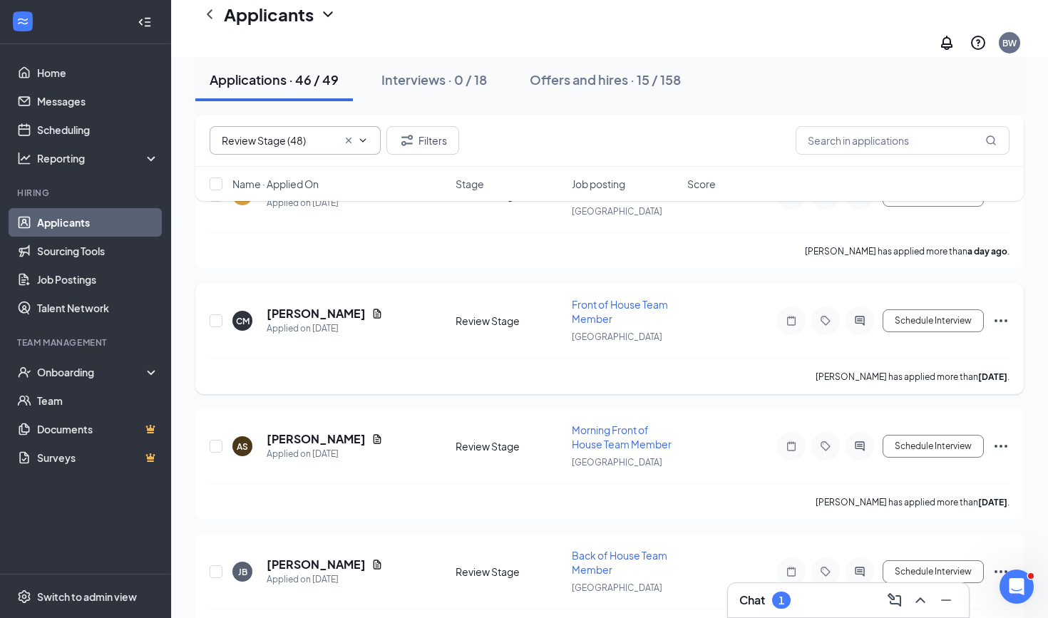
scroll to position [260, 0]
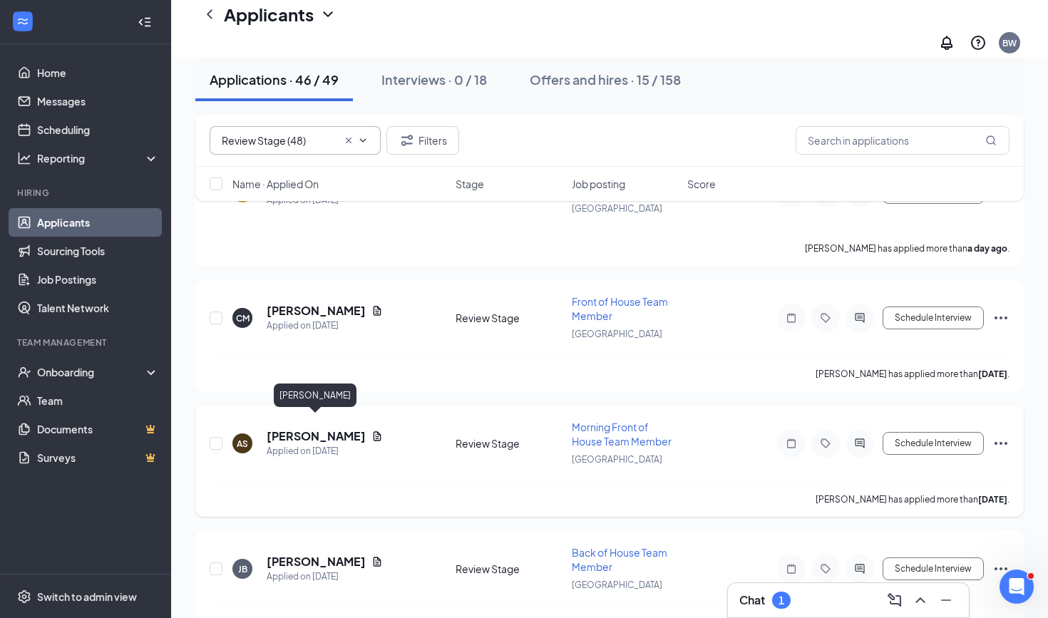
click at [337, 429] on h5 "[PERSON_NAME]" at bounding box center [316, 437] width 99 height 16
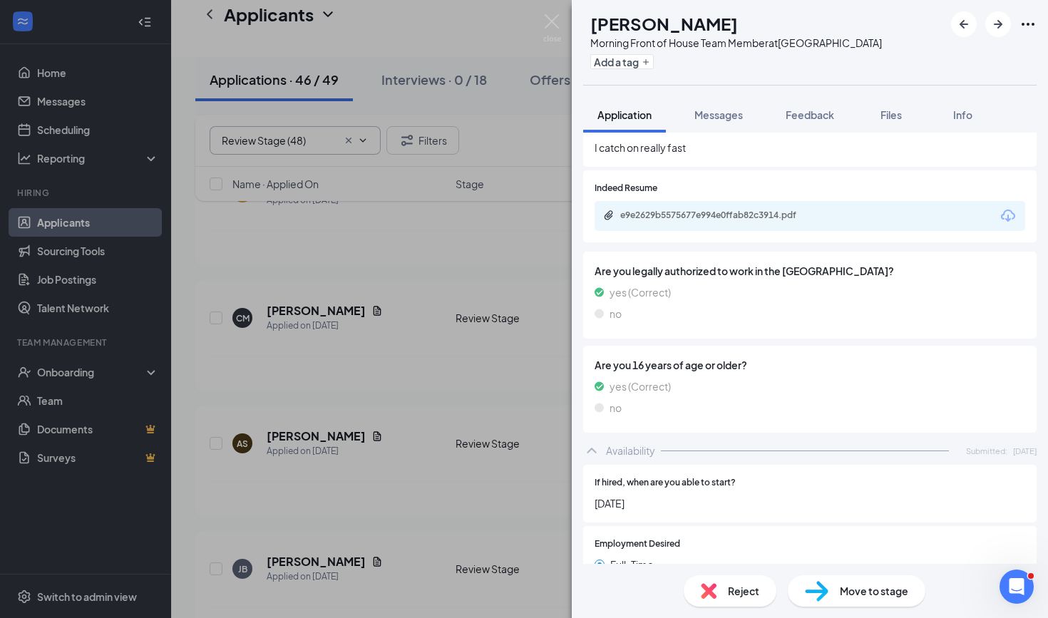
scroll to position [481, 0]
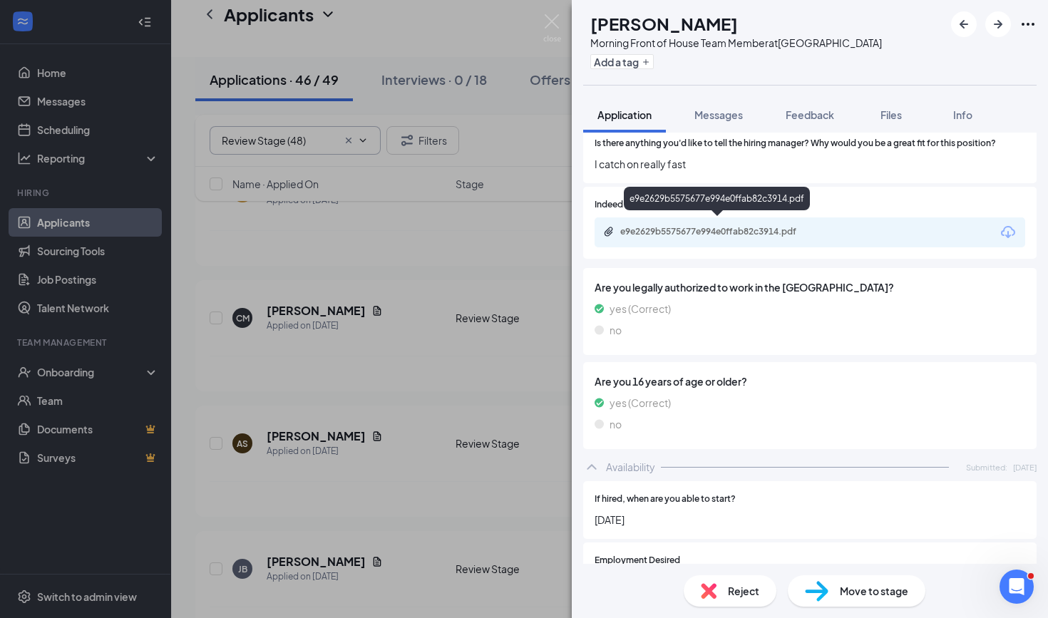
click at [731, 229] on div "e9e2629b5575677e994e0ffab82c3914.pdf" at bounding box center [720, 231] width 200 height 11
click at [459, 384] on div "AS [PERSON_NAME] Morning Front of House Team Member at [GEOGRAPHIC_DATA] Add a …" at bounding box center [524, 309] width 1048 height 618
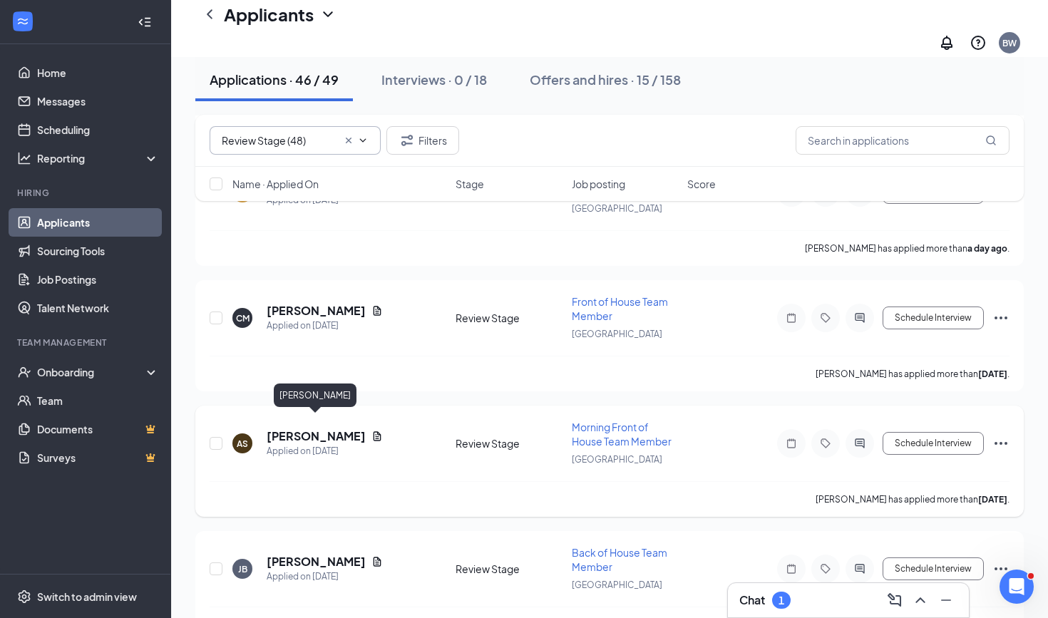
click at [322, 429] on h5 "[PERSON_NAME]" at bounding box center [316, 437] width 99 height 16
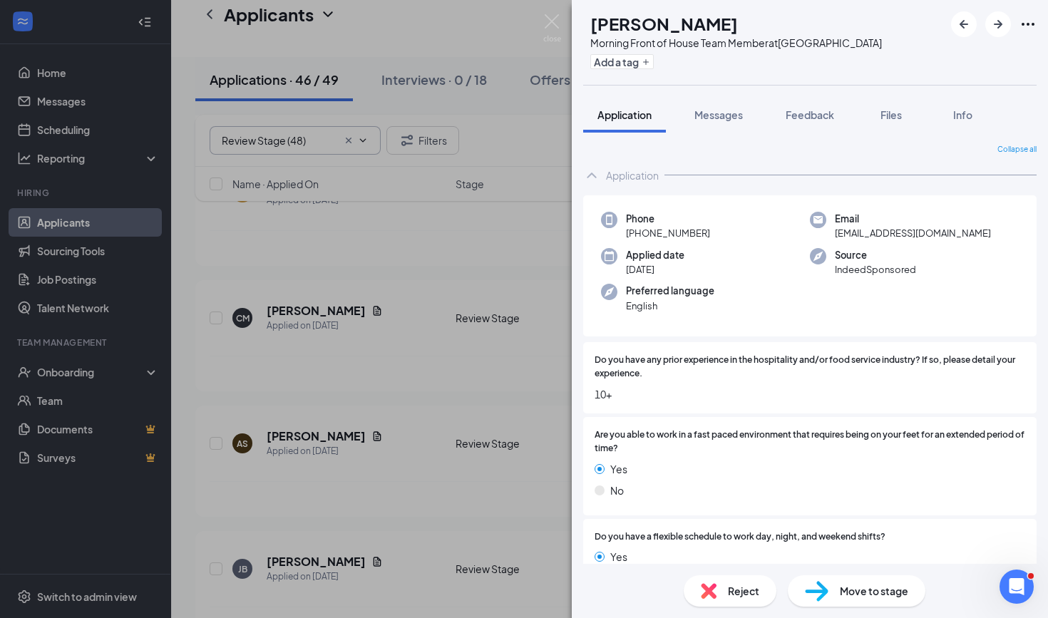
click at [849, 588] on span "Move to stage" at bounding box center [874, 591] width 68 height 16
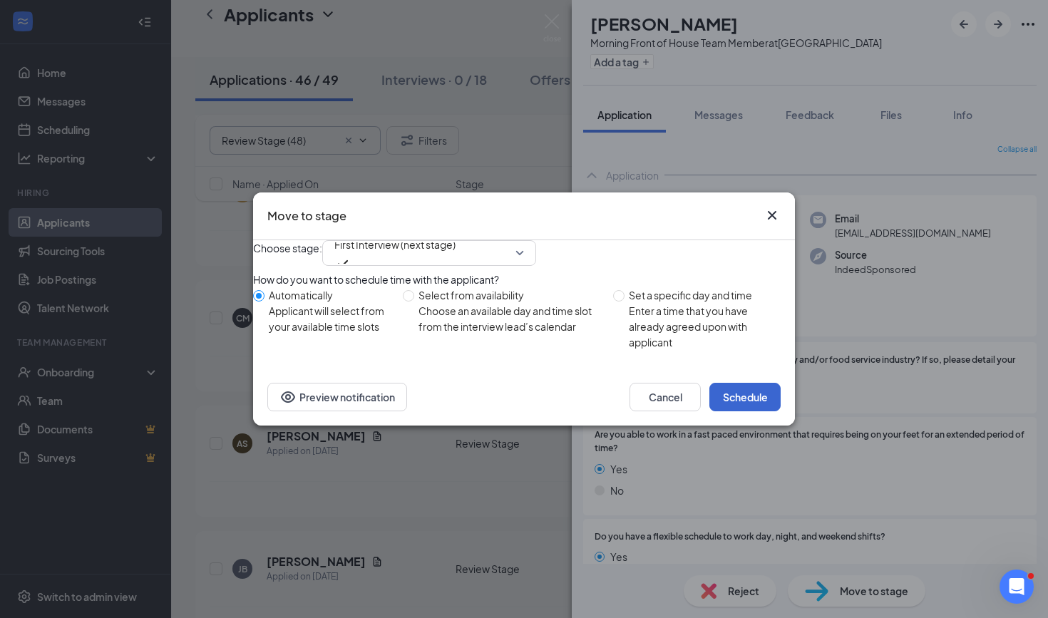
click at [770, 411] on button "Schedule" at bounding box center [744, 397] width 71 height 29
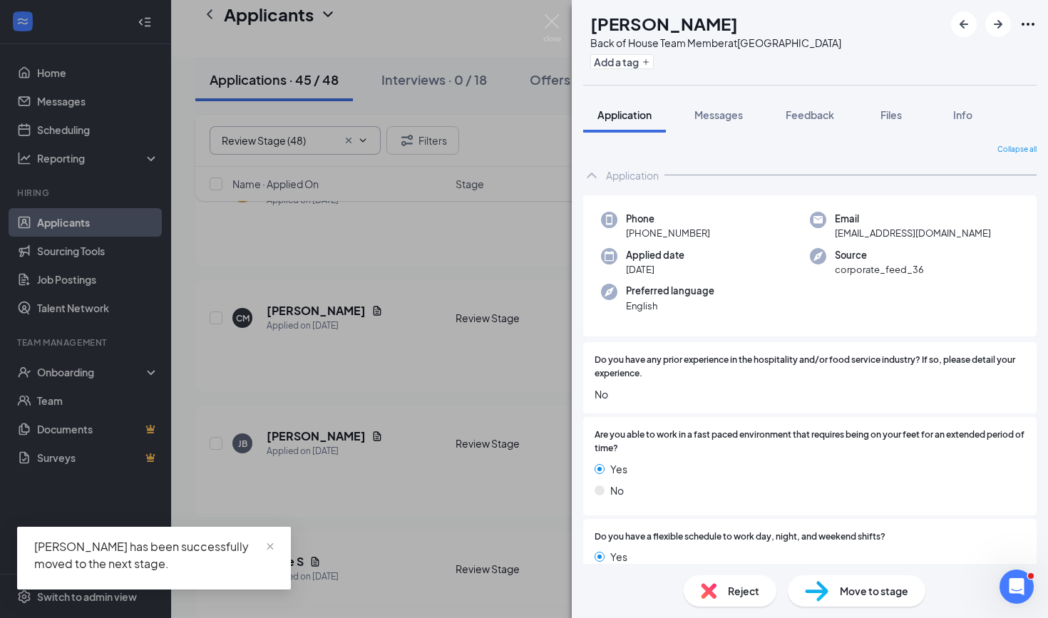
click at [481, 382] on div "[PERSON_NAME] Back of House Team Member at [GEOGRAPHIC_DATA] Add a tag Applicat…" at bounding box center [524, 309] width 1048 height 618
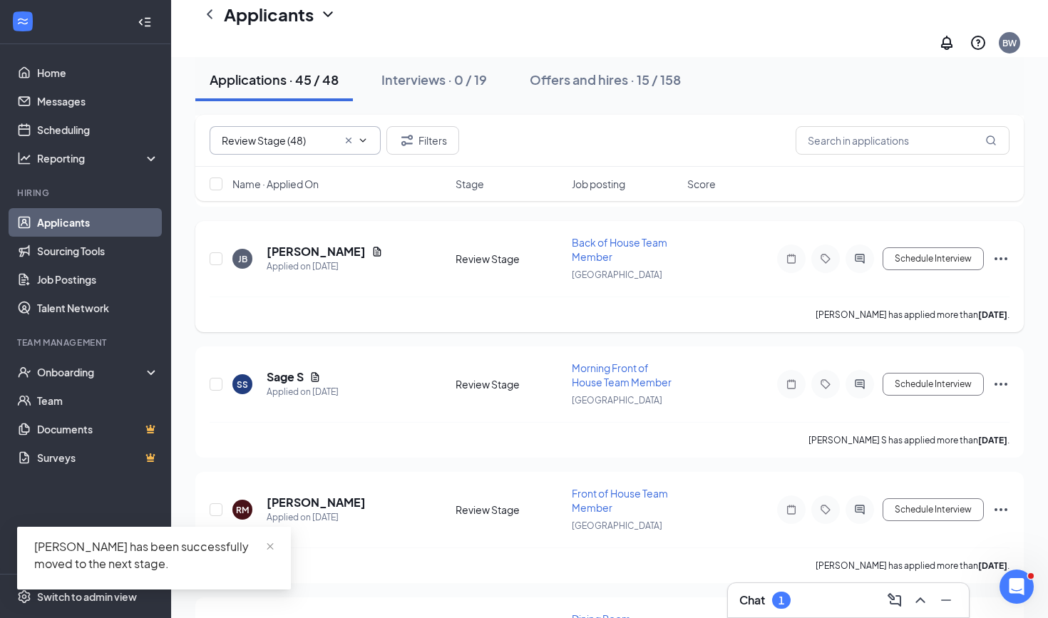
scroll to position [449, 0]
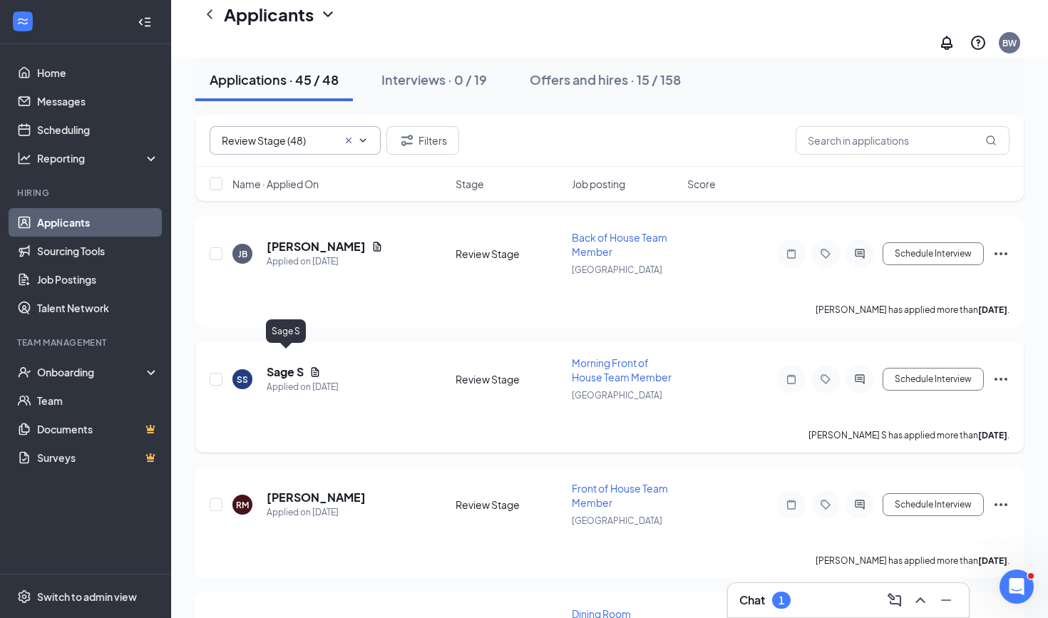
click at [287, 364] on h5 "Sage S" at bounding box center [285, 372] width 37 height 16
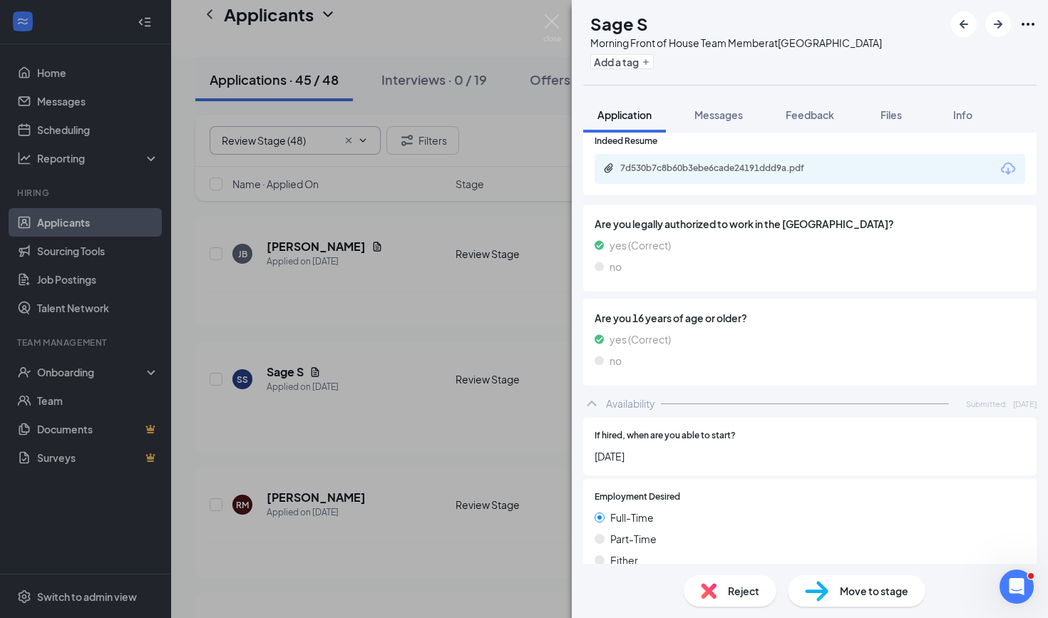
scroll to position [477, 0]
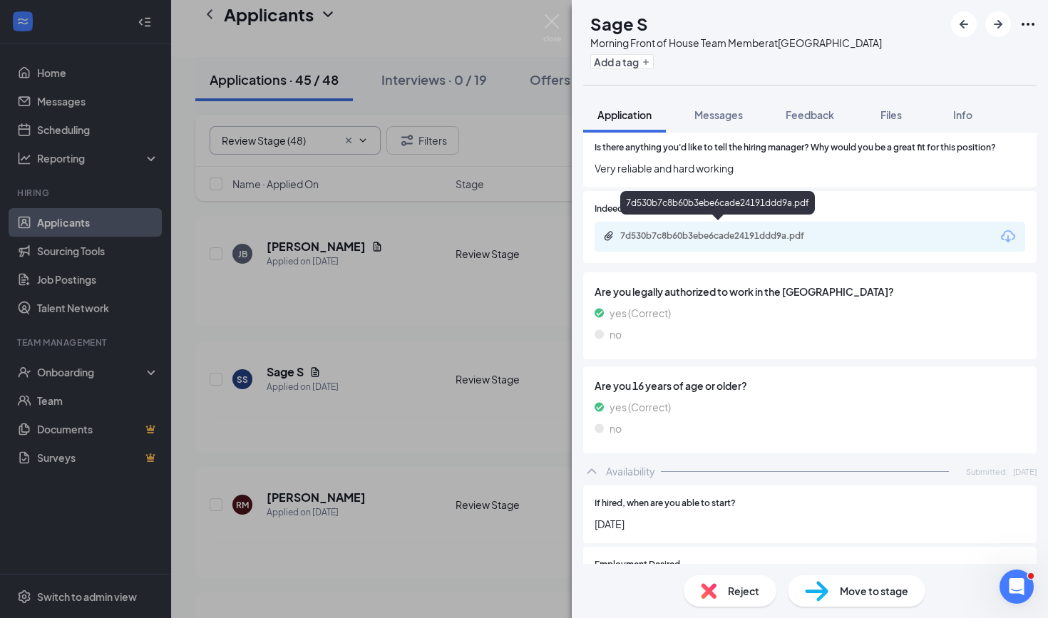
click at [723, 230] on div "7d530b7c8b60b3ebe6cade24191ddd9a.pdf" at bounding box center [720, 235] width 200 height 11
click at [732, 590] on span "Reject" at bounding box center [743, 591] width 31 height 16
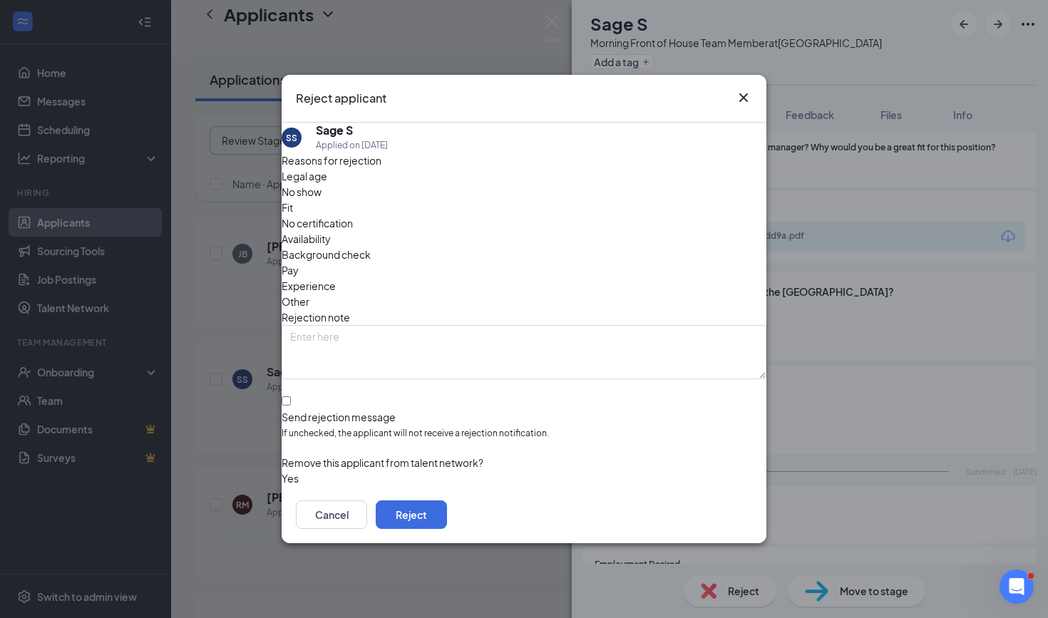
click at [331, 231] on span "Availability" at bounding box center [306, 239] width 49 height 16
click at [336, 278] on span "Experience" at bounding box center [309, 286] width 54 height 16
click at [331, 231] on span "Availability" at bounding box center [306, 239] width 49 height 16
click at [293, 215] on span "Fit" at bounding box center [287, 208] width 11 height 16
click at [447, 503] on button "Reject" at bounding box center [411, 515] width 71 height 29
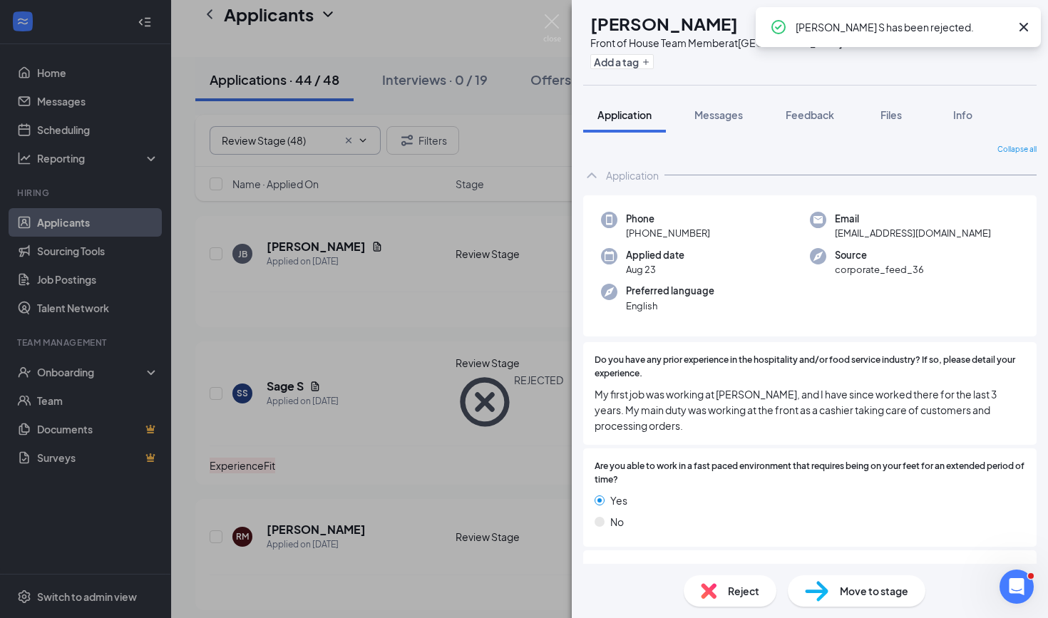
click at [424, 456] on div "RM [PERSON_NAME] Front of House Team Member at [GEOGRAPHIC_DATA] Add a tag Appl…" at bounding box center [524, 309] width 1048 height 618
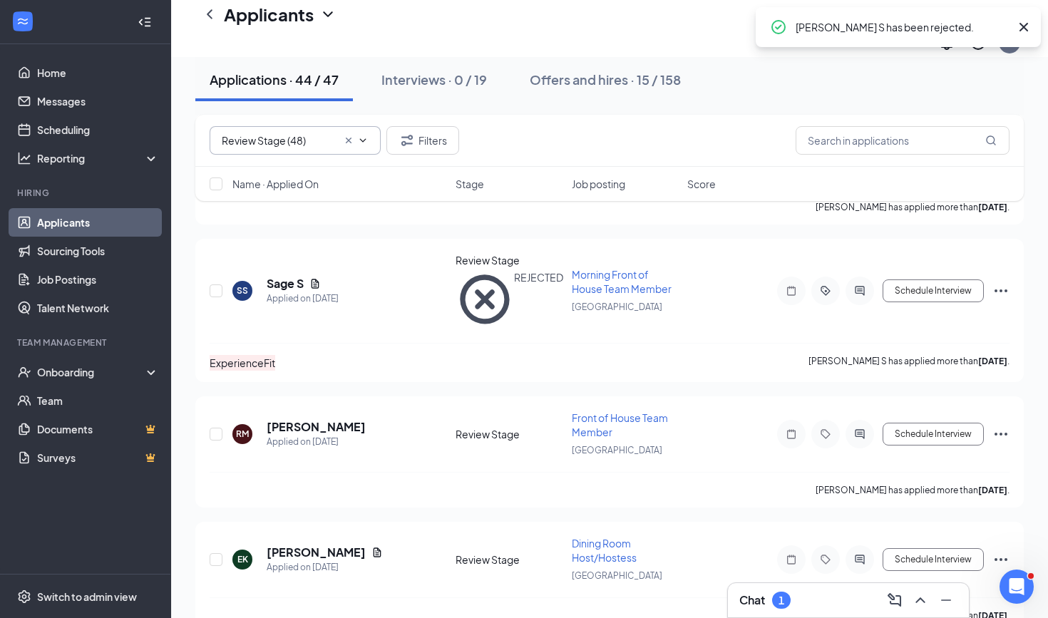
scroll to position [555, 0]
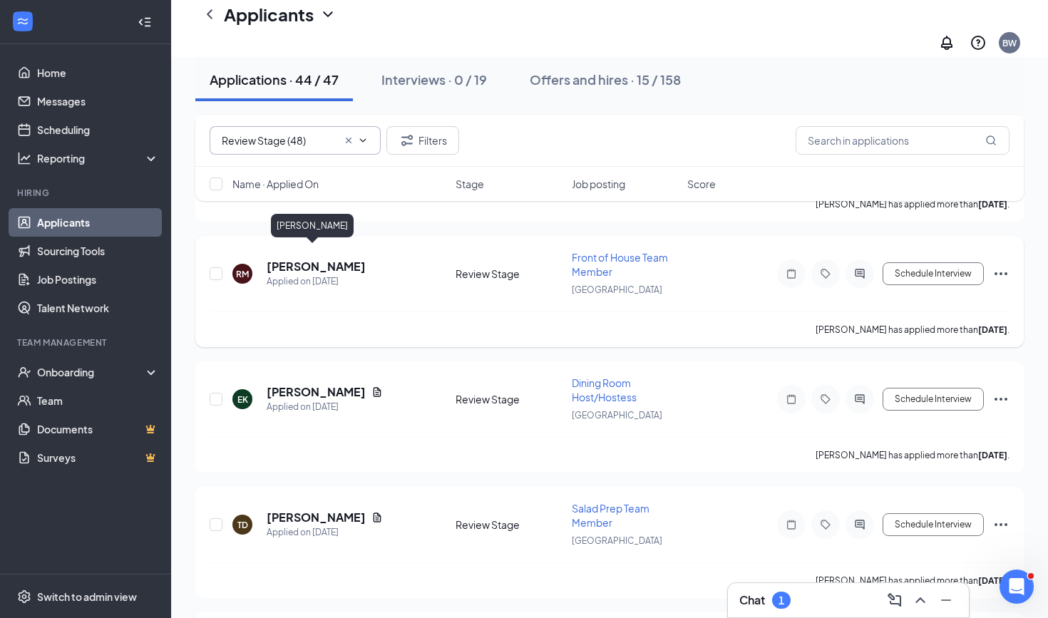
click at [314, 259] on h5 "[PERSON_NAME]" at bounding box center [316, 267] width 99 height 16
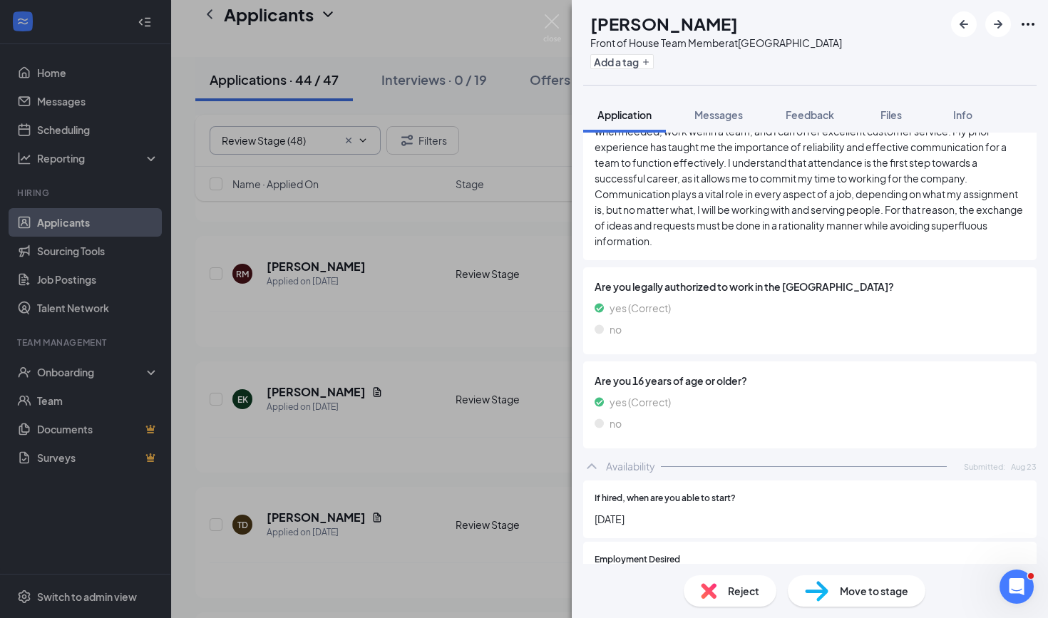
scroll to position [560, 0]
click at [856, 589] on span "Move to stage" at bounding box center [874, 591] width 68 height 16
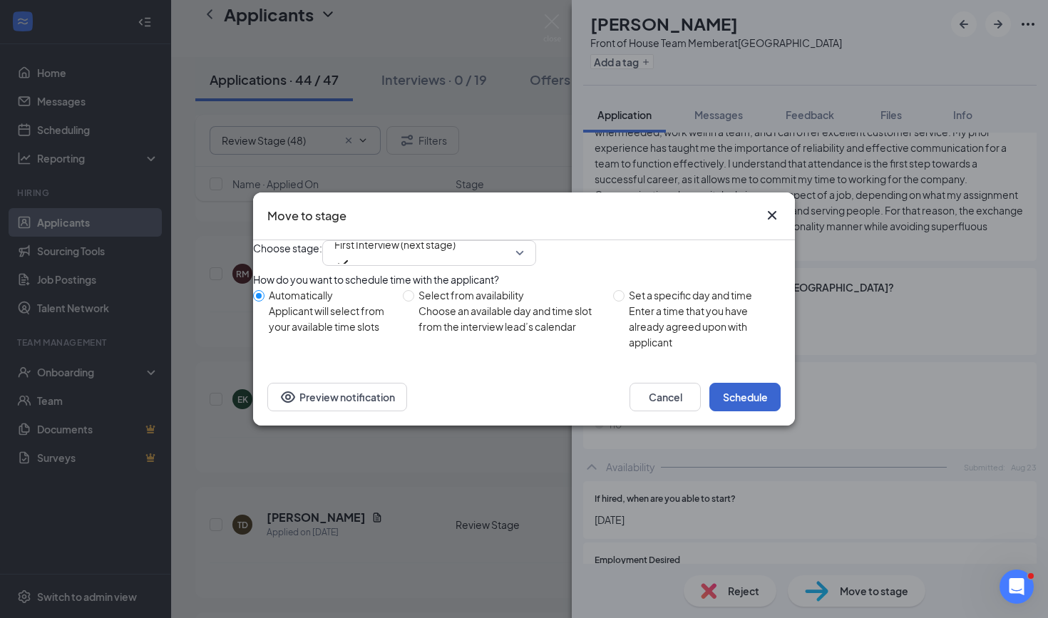
click at [740, 408] on button "Schedule" at bounding box center [744, 397] width 71 height 29
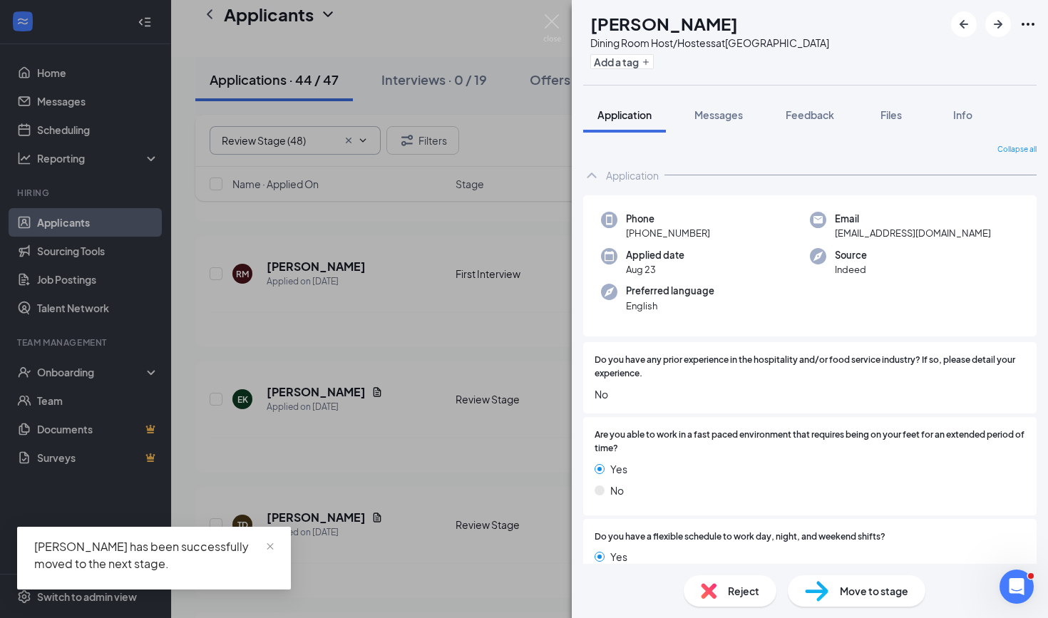
click at [414, 339] on div "EK [PERSON_NAME] Dining Room Host/Hostess at [GEOGRAPHIC_DATA] Add a tag Applic…" at bounding box center [524, 309] width 1048 height 618
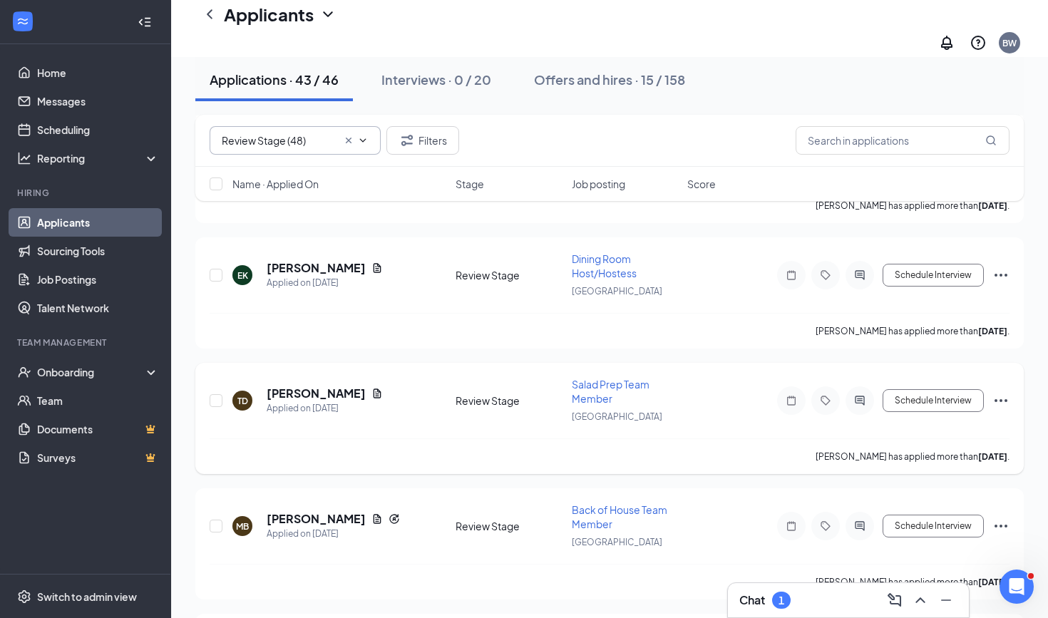
scroll to position [549, 0]
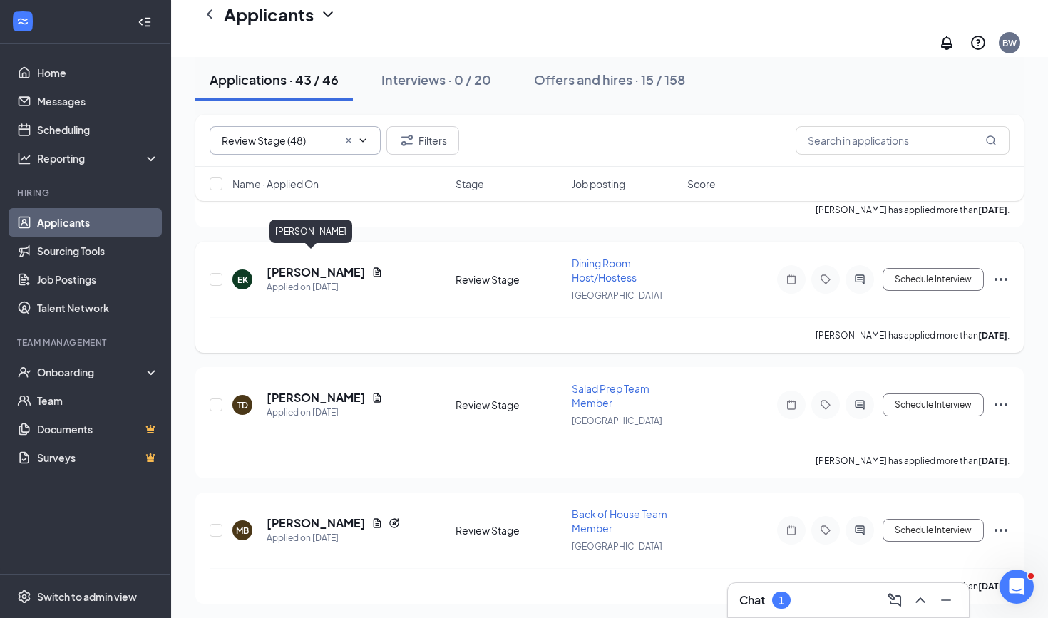
click at [305, 265] on h5 "[PERSON_NAME]" at bounding box center [316, 273] width 99 height 16
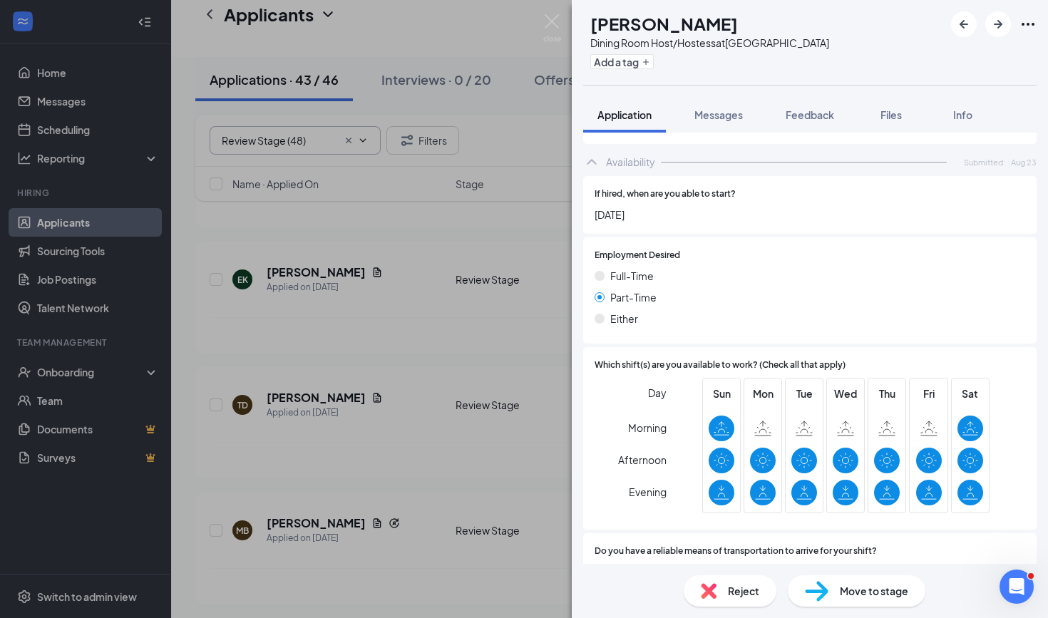
scroll to position [806, 0]
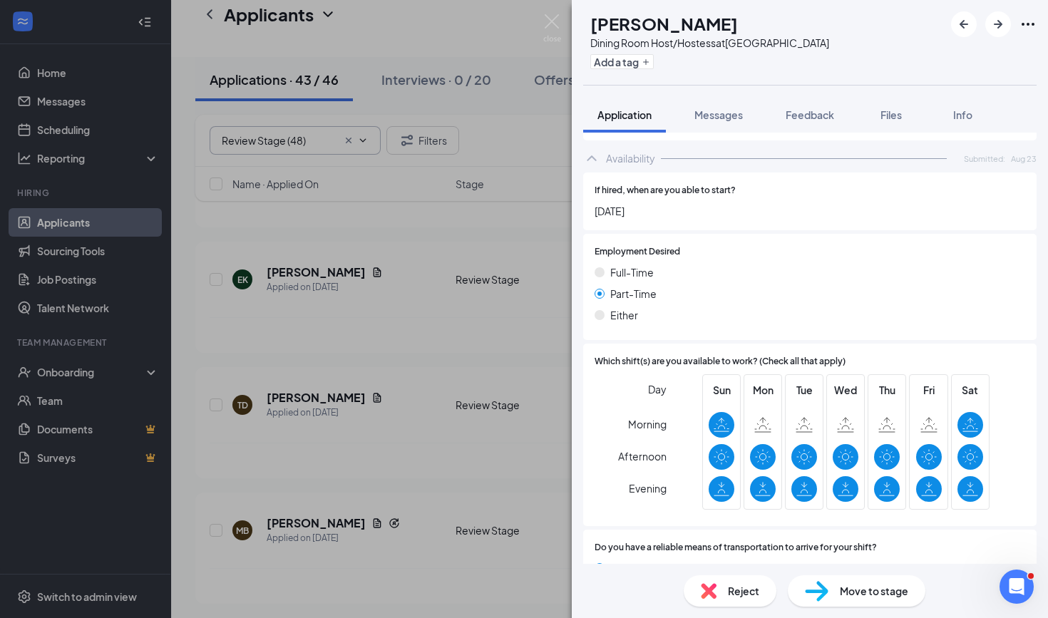
click at [398, 333] on div "EK [PERSON_NAME] Dining Room Host/Hostess at [GEOGRAPHIC_DATA] Add a tag Applic…" at bounding box center [524, 309] width 1048 height 618
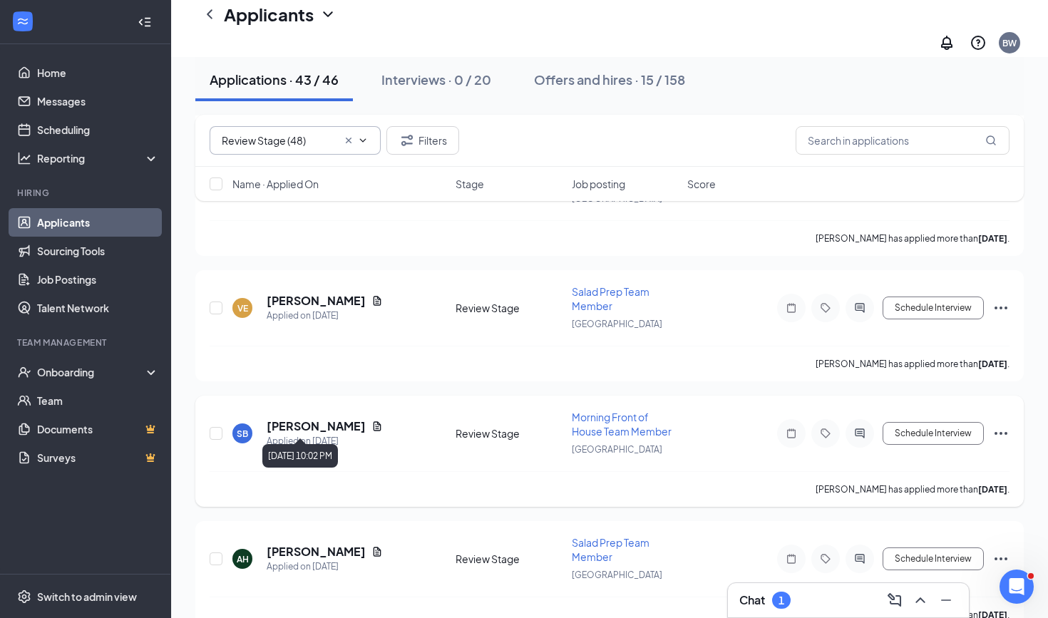
scroll to position [1208, 0]
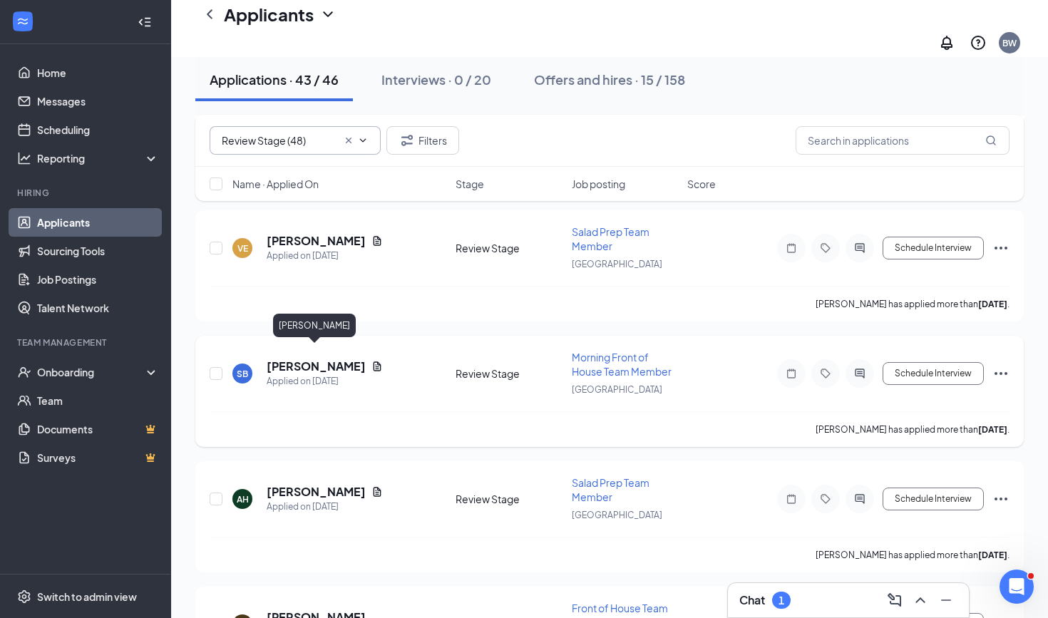
click at [321, 359] on h5 "[PERSON_NAME]" at bounding box center [316, 367] width 99 height 16
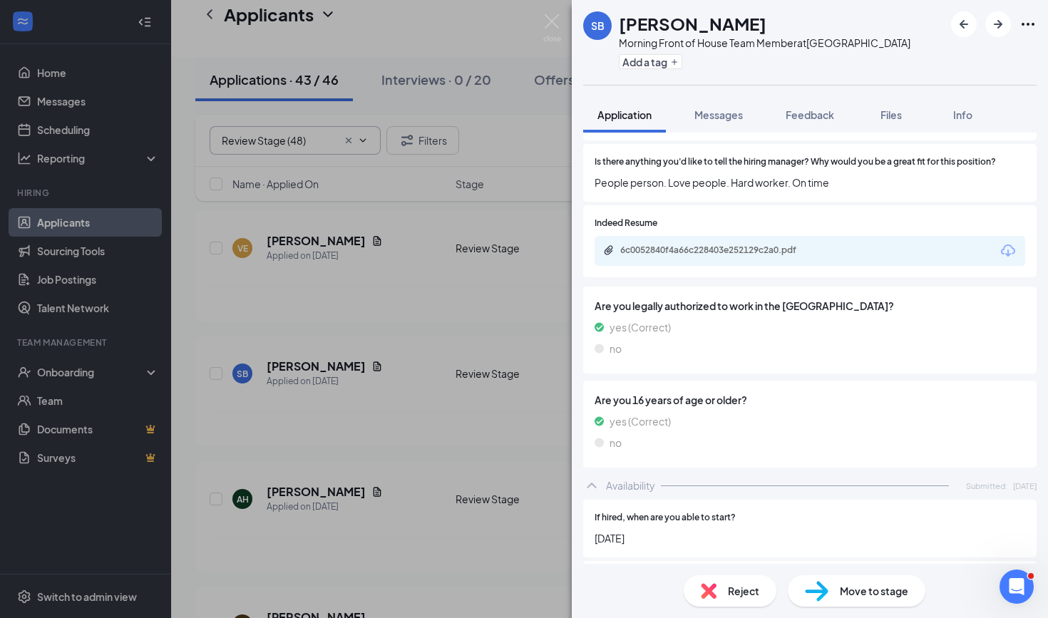
scroll to position [450, 0]
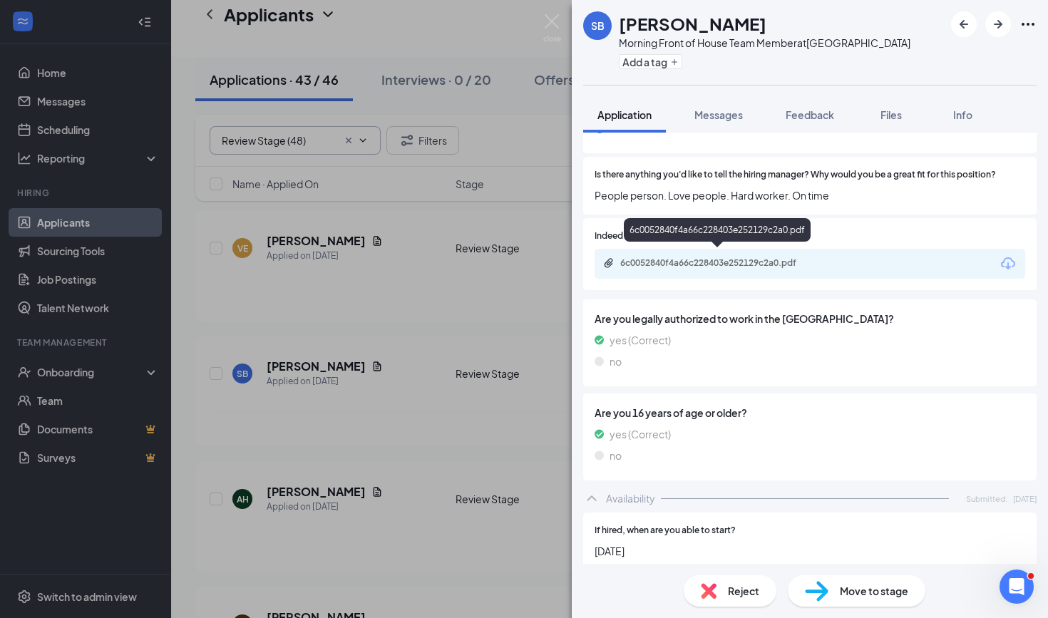
click at [747, 249] on div "6c0052840f4a66c228403e252129c2a0.pdf" at bounding box center [810, 264] width 431 height 30
click at [741, 257] on div "6c0052840f4a66c228403e252129c2a0.pdf" at bounding box center [720, 262] width 200 height 11
click at [842, 593] on span "Move to stage" at bounding box center [874, 591] width 68 height 16
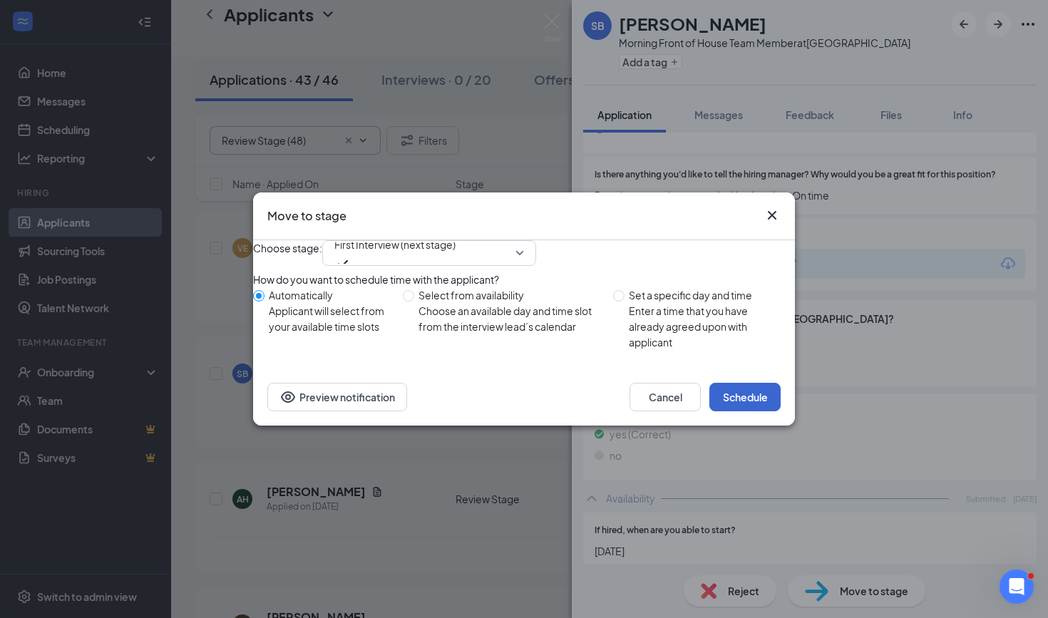
click at [742, 411] on button "Schedule" at bounding box center [744, 397] width 71 height 29
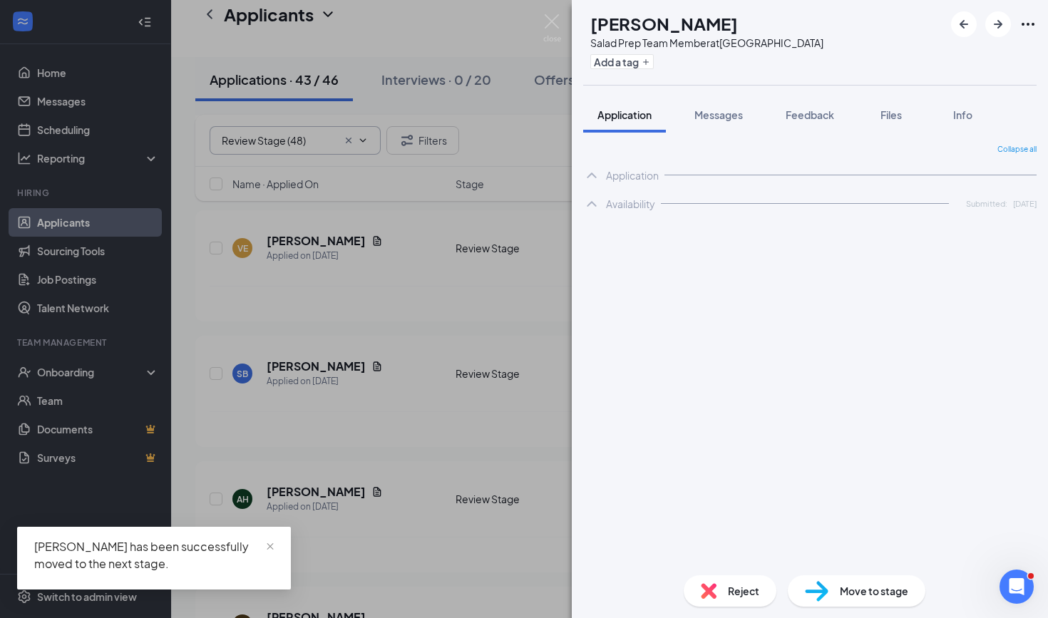
click at [405, 444] on div "AH [PERSON_NAME] Salad Prep Team Member at [GEOGRAPHIC_DATA] Add a tag Applicat…" at bounding box center [524, 309] width 1048 height 618
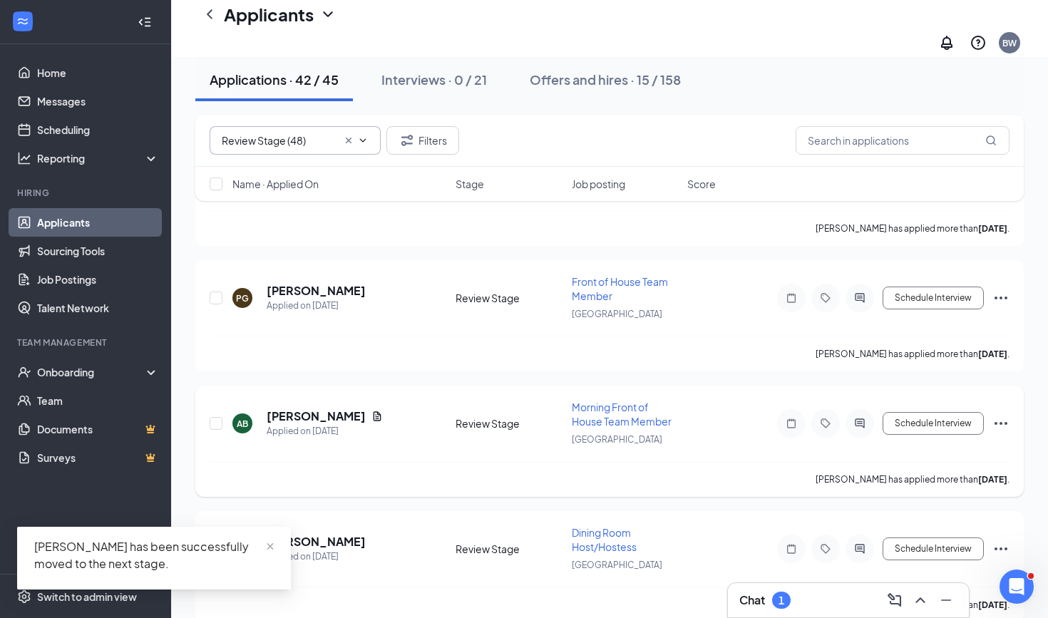
scroll to position [1411, 0]
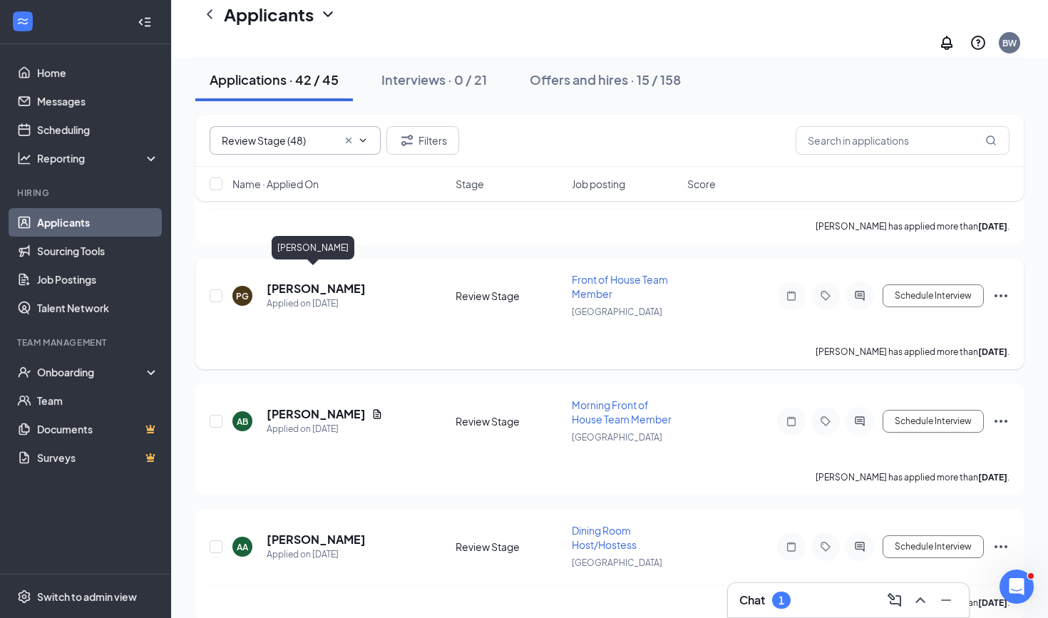
click at [300, 281] on h5 "[PERSON_NAME]" at bounding box center [316, 289] width 99 height 16
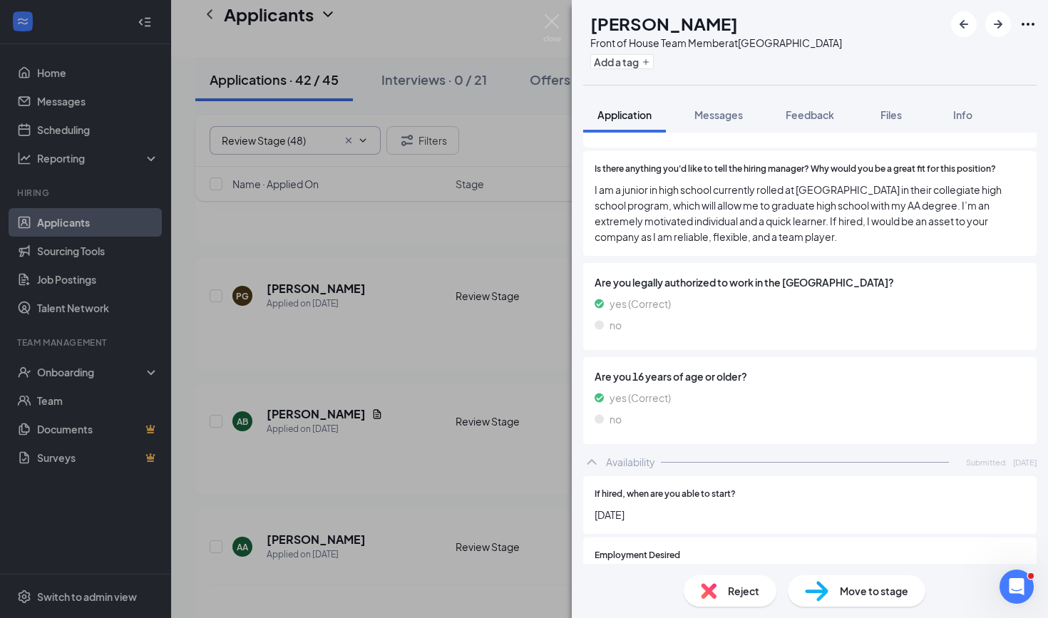
scroll to position [376, 0]
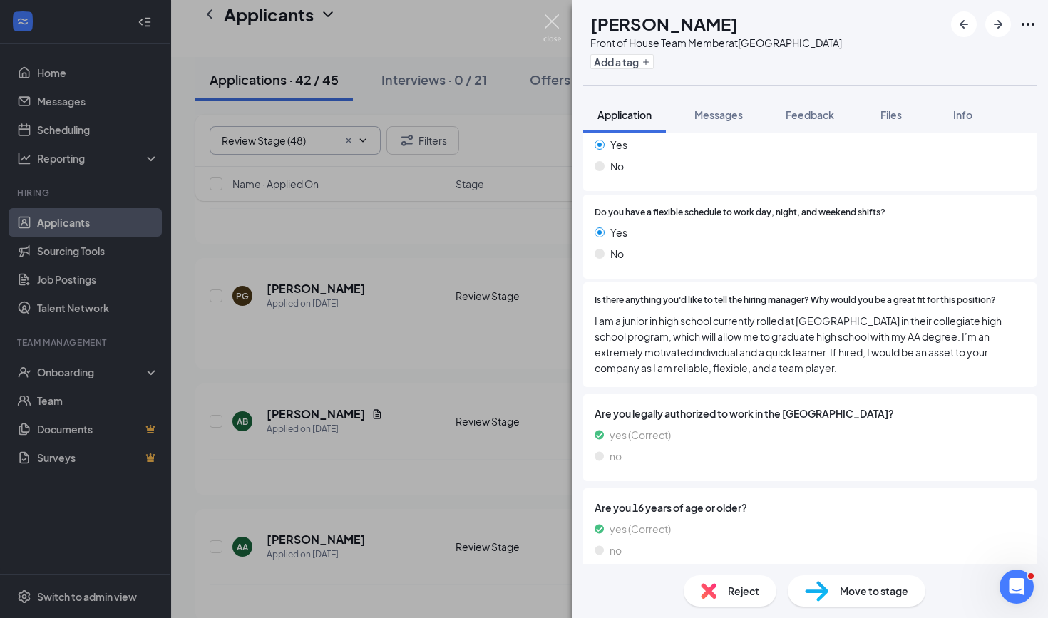
click at [548, 21] on img at bounding box center [552, 28] width 18 height 28
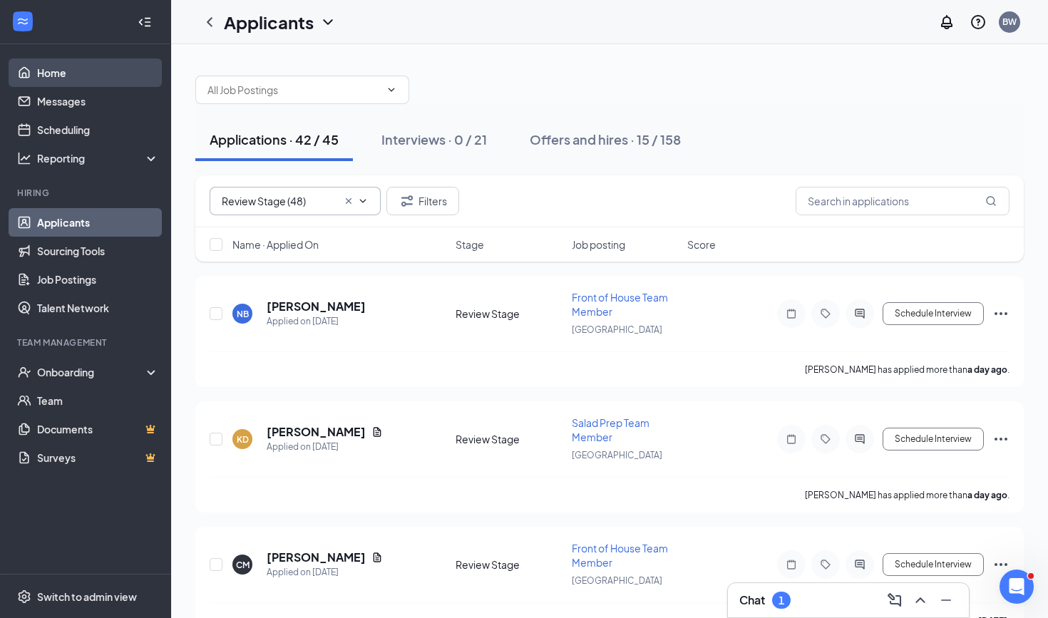
click at [107, 75] on link "Home" at bounding box center [98, 72] width 122 height 29
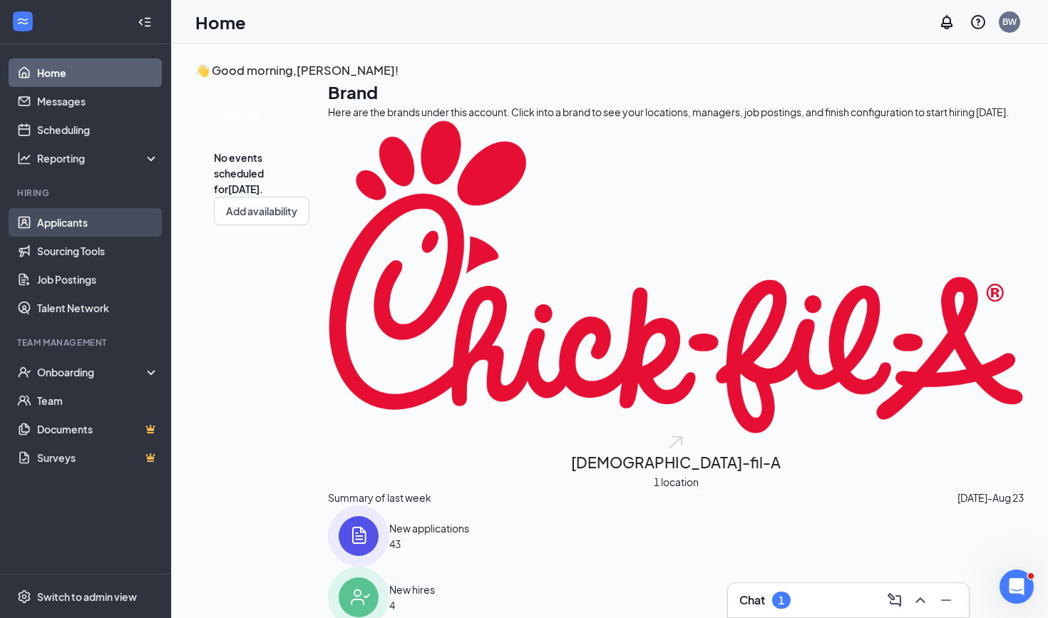
click at [101, 222] on link "Applicants" at bounding box center [98, 222] width 122 height 29
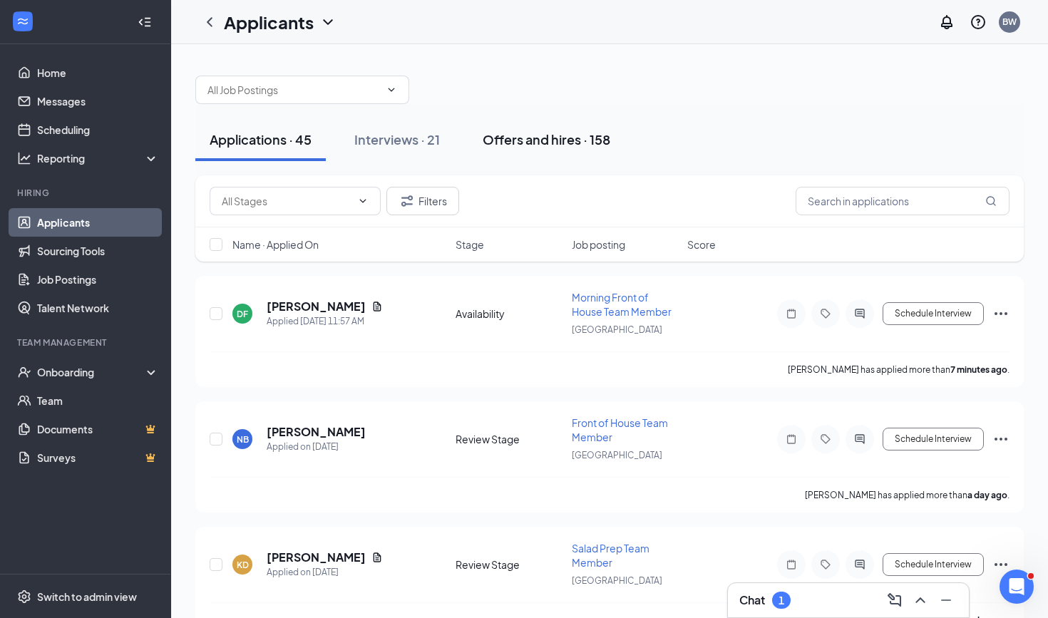
click at [566, 134] on div "Offers and hires · 158" at bounding box center [547, 139] width 128 height 18
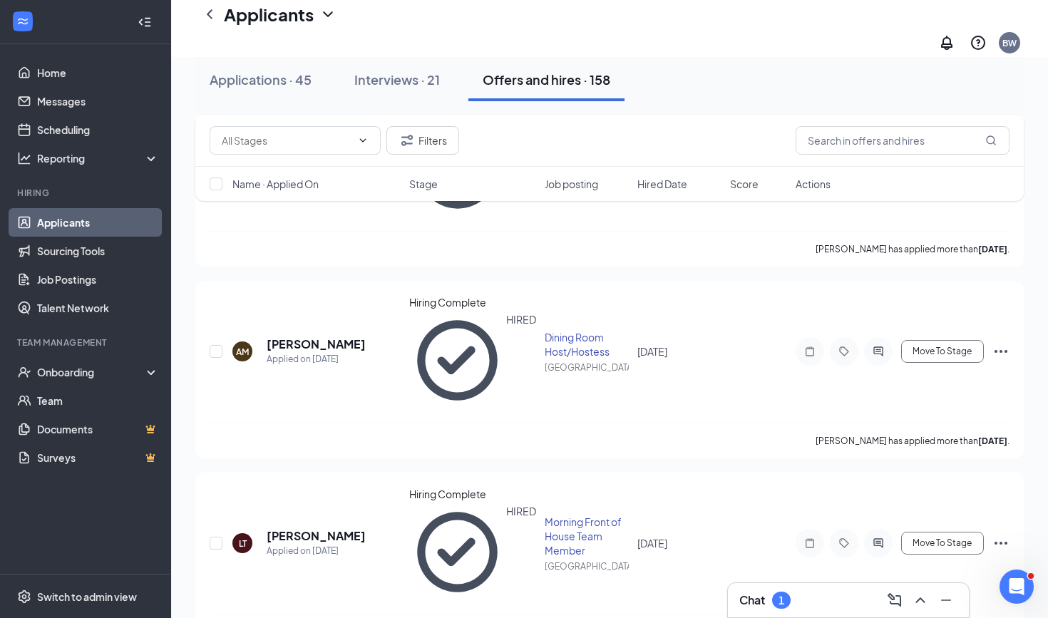
scroll to position [3275, 0]
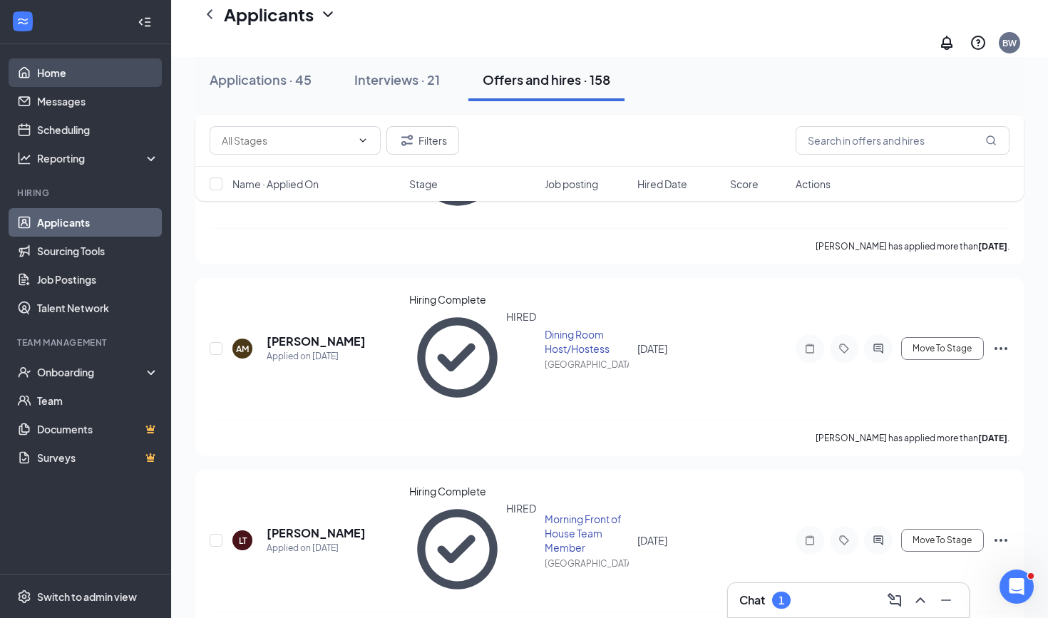
click at [65, 78] on link "Home" at bounding box center [98, 72] width 122 height 29
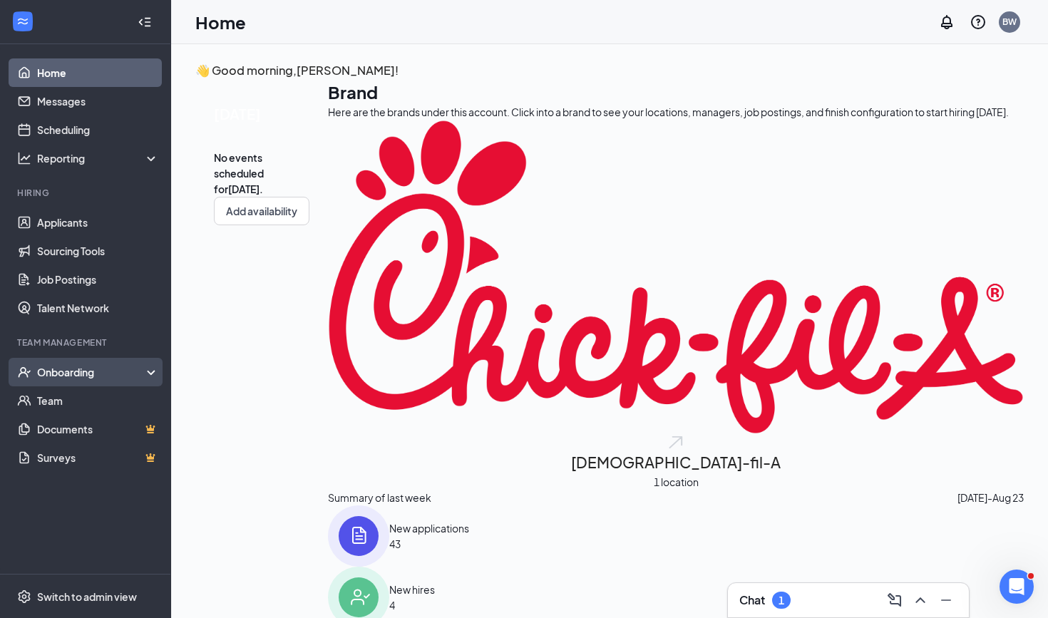
click at [63, 378] on div "Onboarding" at bounding box center [92, 372] width 110 height 14
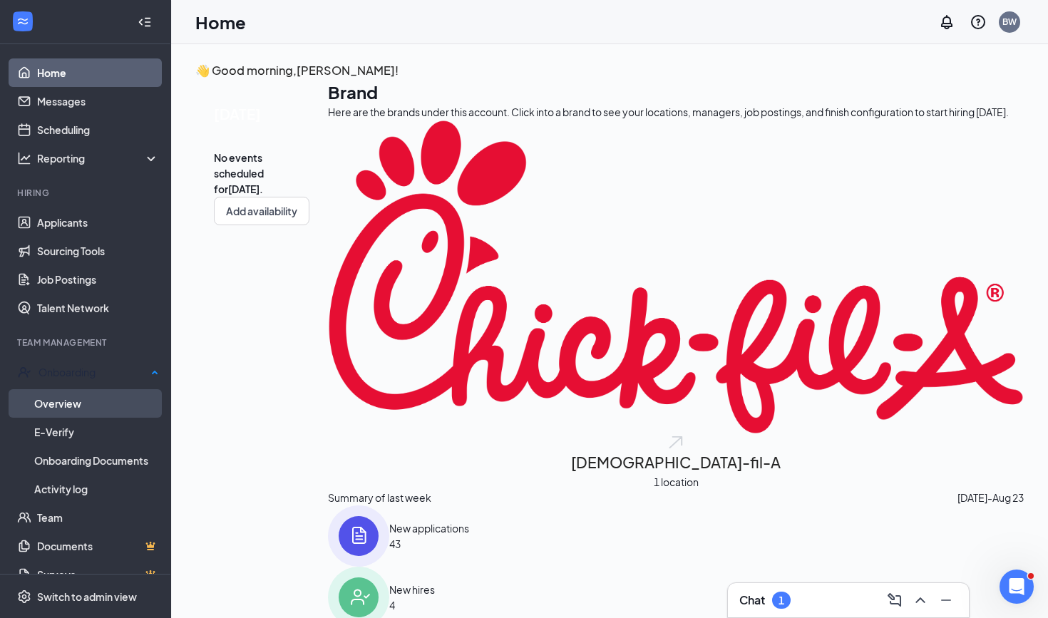
click at [65, 405] on link "Overview" at bounding box center [96, 403] width 125 height 29
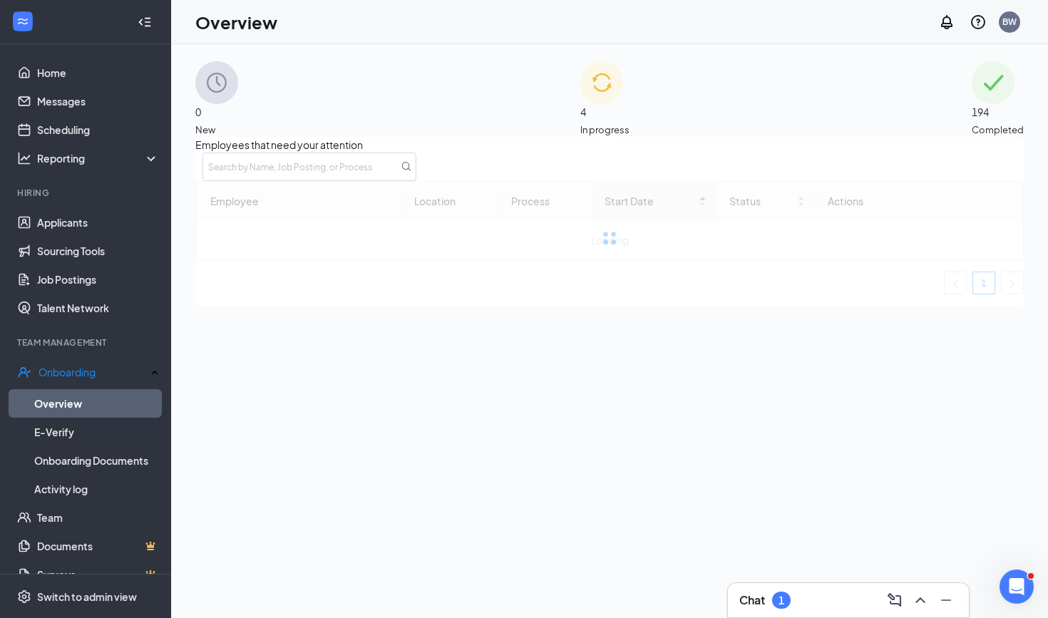
click at [615, 117] on span "4" at bounding box center [604, 112] width 49 height 16
